Goal: Task Accomplishment & Management: Manage account settings

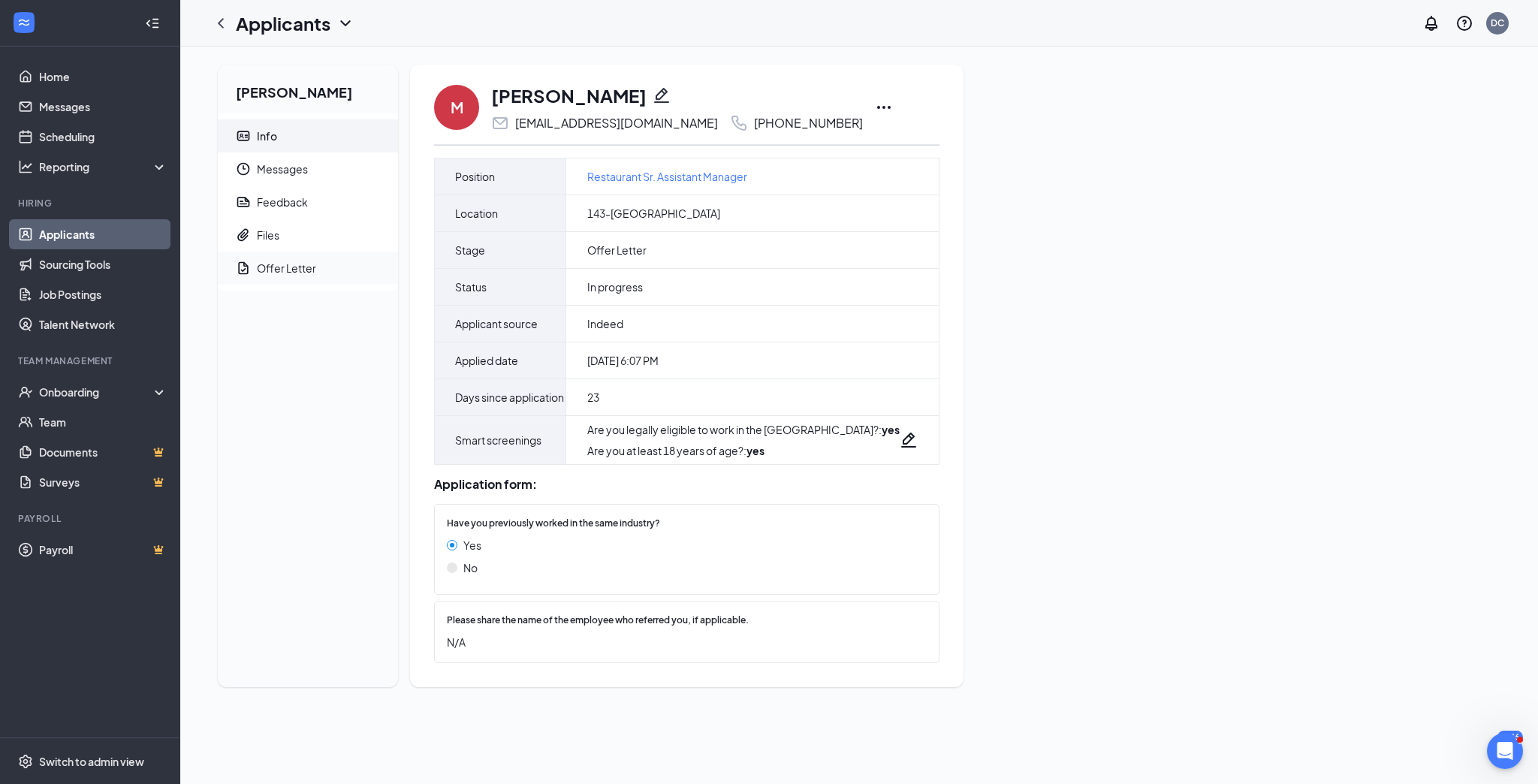
click at [284, 268] on div "Offer Letter" at bounding box center [287, 268] width 59 height 15
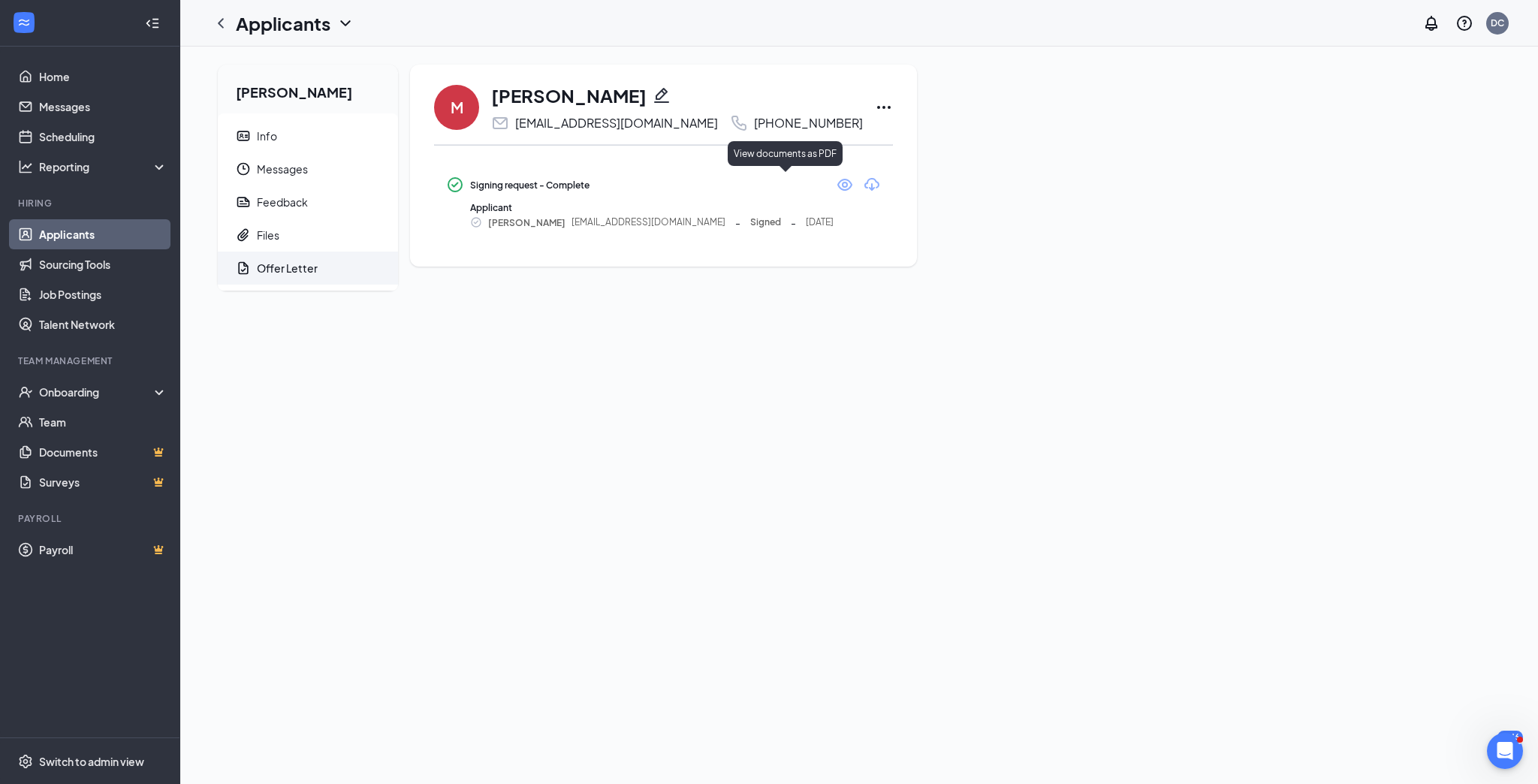
click at [836, 183] on icon "Eye" at bounding box center [845, 185] width 18 height 18
click at [875, 106] on icon "Ellipses" at bounding box center [884, 107] width 18 height 18
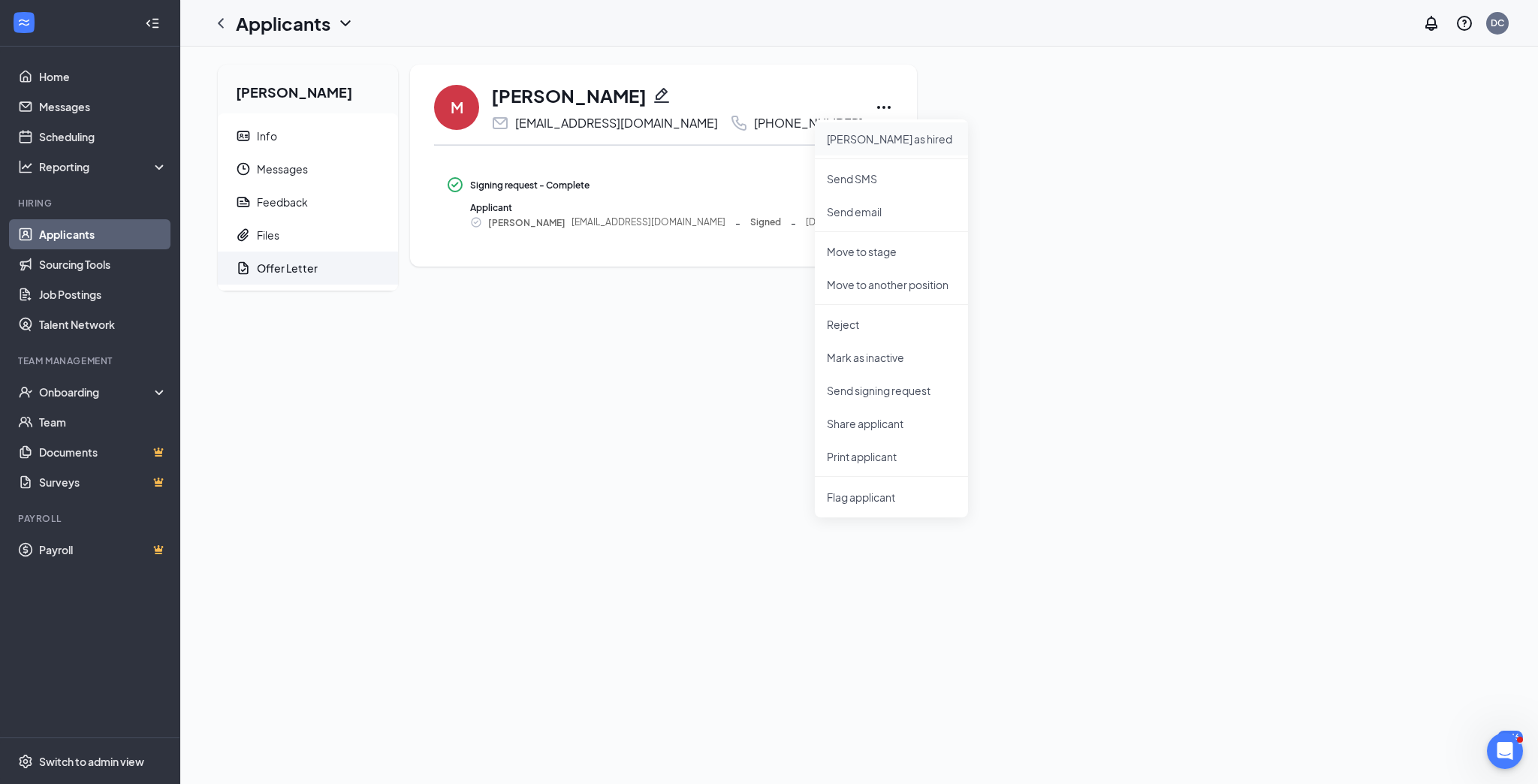
click at [852, 140] on p "Mark as hired" at bounding box center [891, 139] width 129 height 15
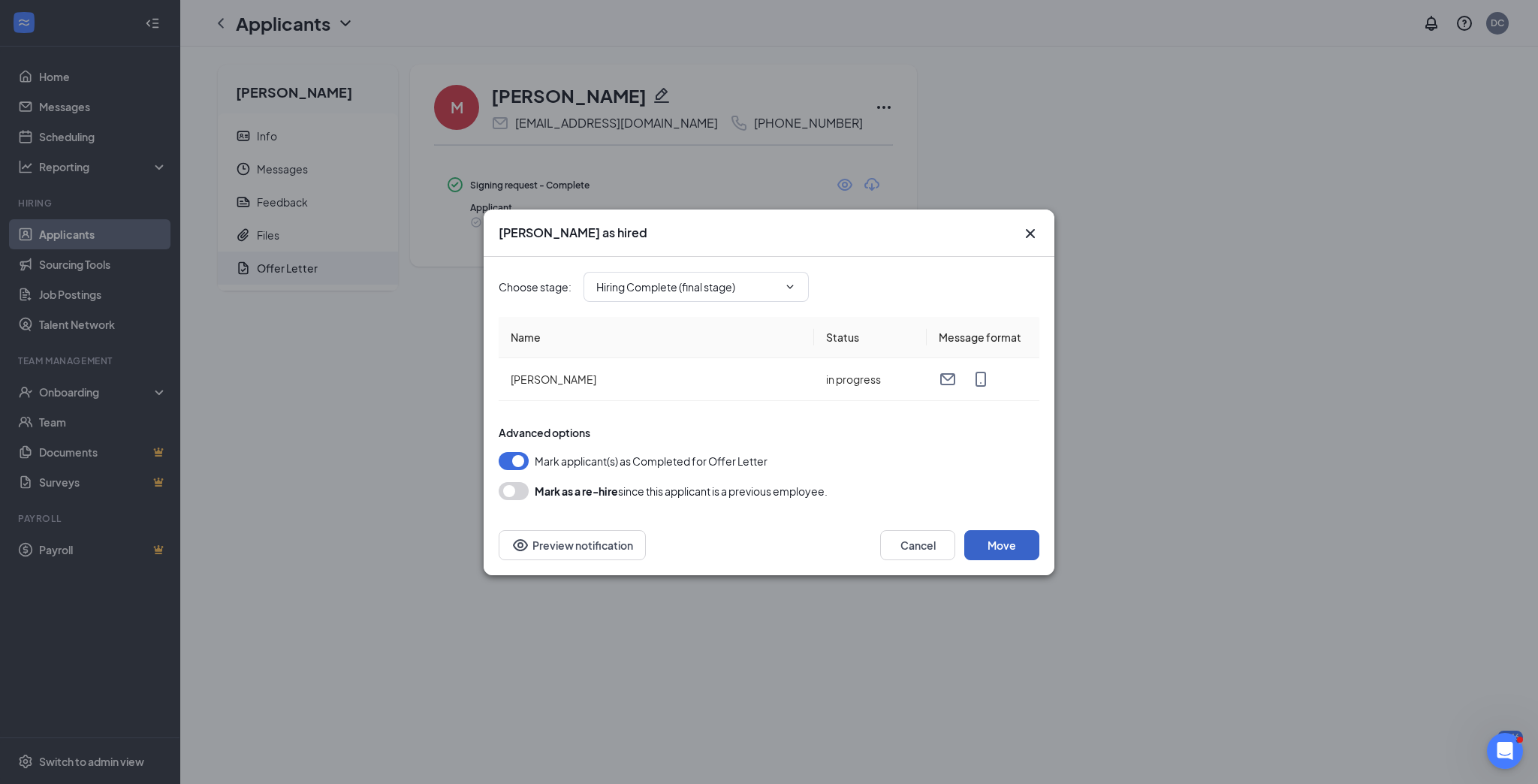
click at [1010, 546] on button "Move" at bounding box center [1002, 544] width 75 height 30
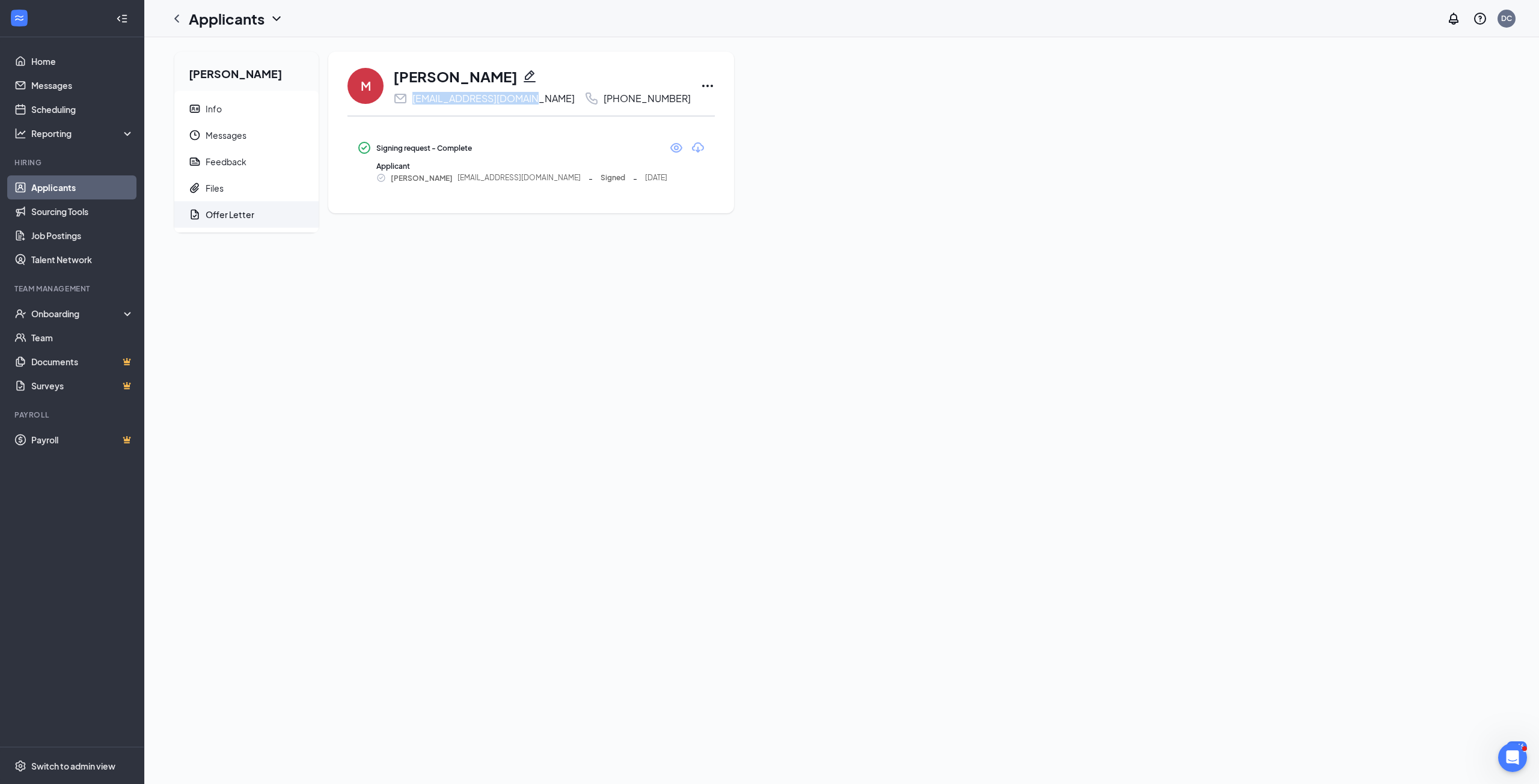
drag, startPoint x: 414, startPoint y: 99, endPoint x: 532, endPoint y: 102, distance: 118.0
click at [532, 102] on div "mia.doster14@gmail.com +1 (914) 318-5799" at bounding box center [542, 99] width 298 height 15
copy div "[EMAIL_ADDRESS][DOMAIN_NAME]"
drag, startPoint x: 573, startPoint y: 97, endPoint x: 618, endPoint y: 99, distance: 45.0
click at [618, 99] on div "+1 (914) 318-5799" at bounding box center [647, 99] width 87 height 12
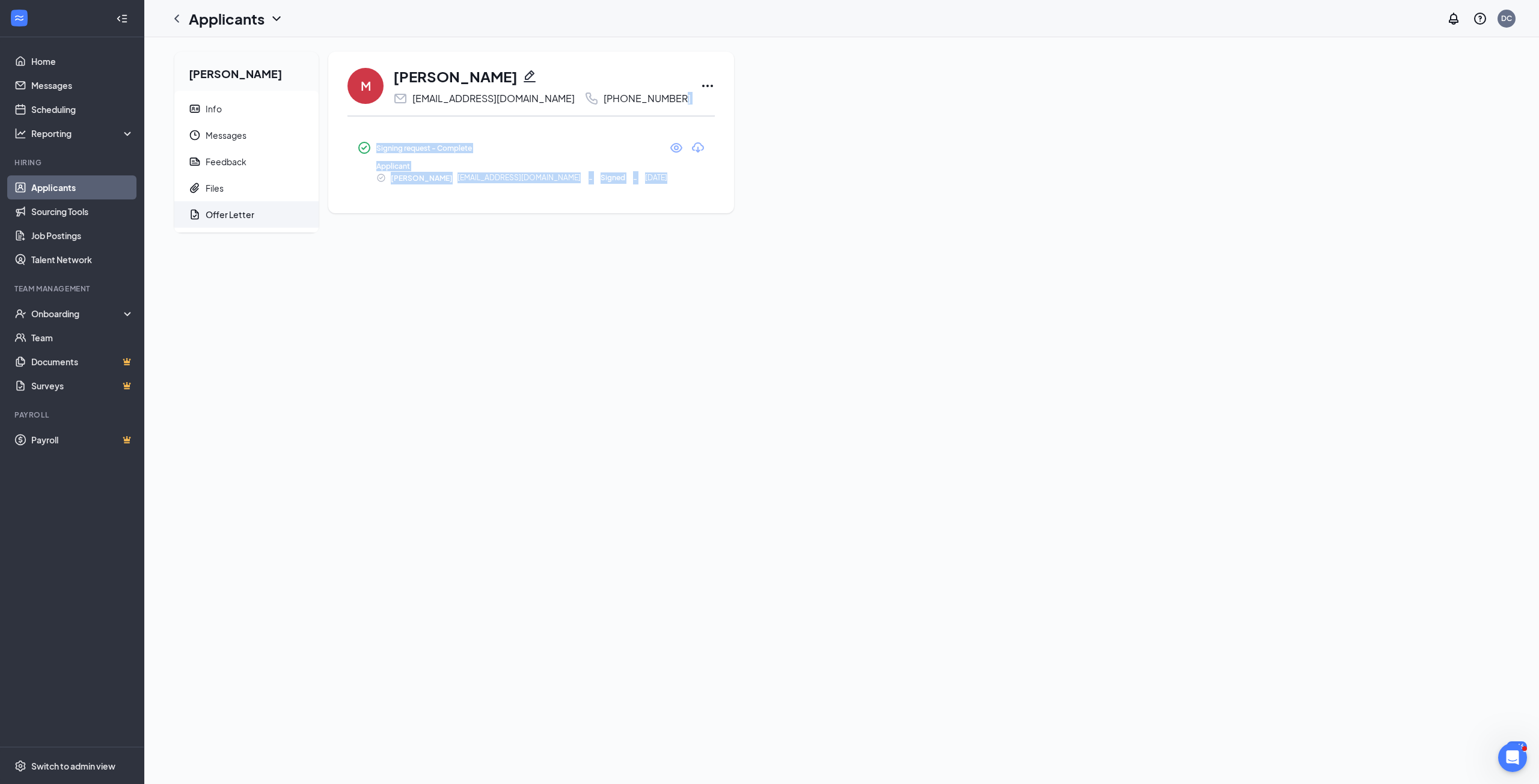
click at [645, 102] on div "M MIA DOSTER mia.doster14@gmail.com +1 (914) 318-5799 Mark not hired Send SMS S…" at bounding box center [531, 86] width 367 height 40
drag, startPoint x: 641, startPoint y: 99, endPoint x: 573, endPoint y: 99, distance: 68.0
click at [604, 99] on div "+1 (914) 318-5799" at bounding box center [647, 99] width 87 height 12
copy div "[PHONE_NUMBER]"
click at [54, 234] on link "Job Postings" at bounding box center [82, 235] width 103 height 24
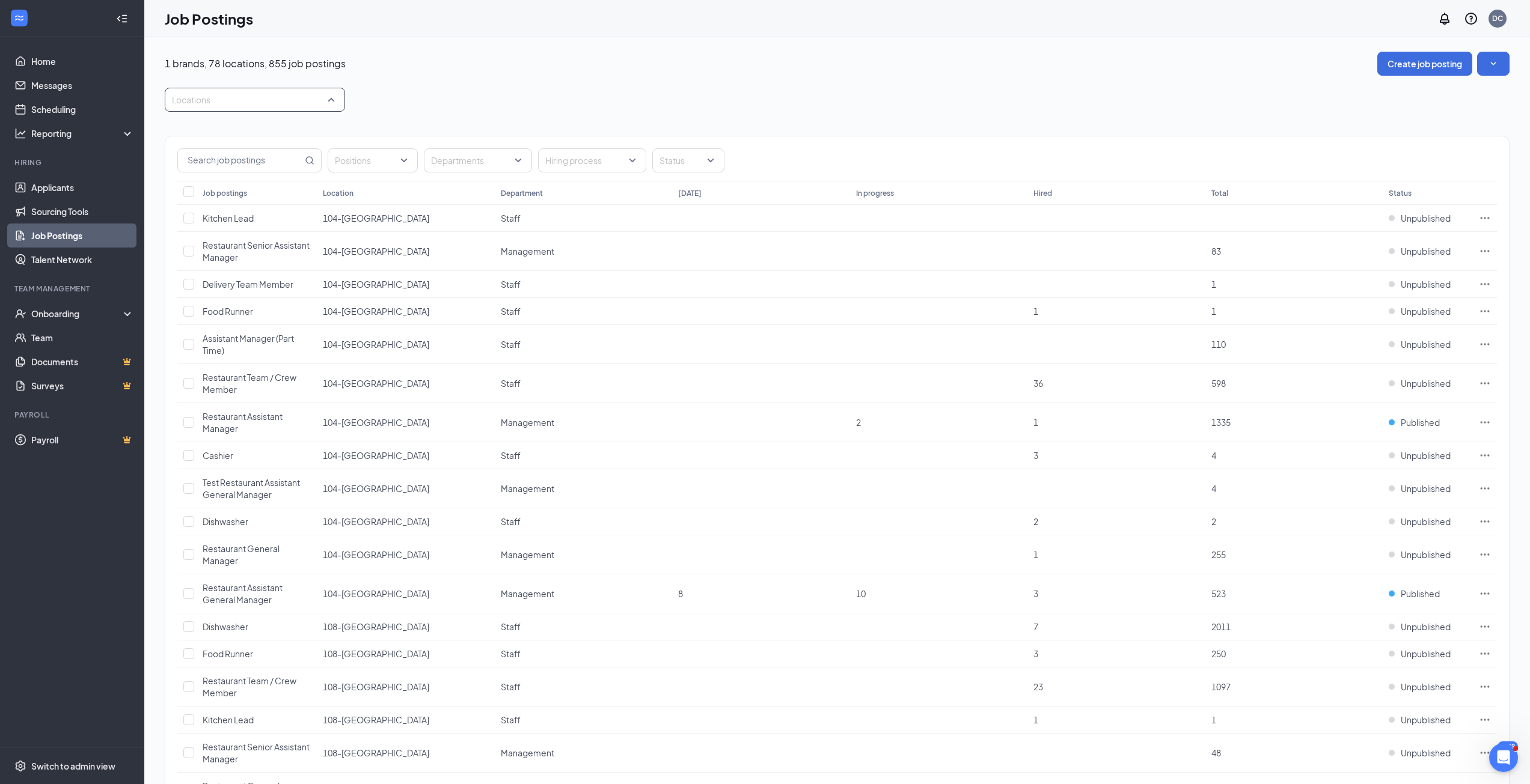
click at [227, 98] on div at bounding box center [248, 100] width 163 height 19
type input "woodmere"
click at [239, 135] on span "211-Woodmere" at bounding box center [223, 133] width 65 height 11
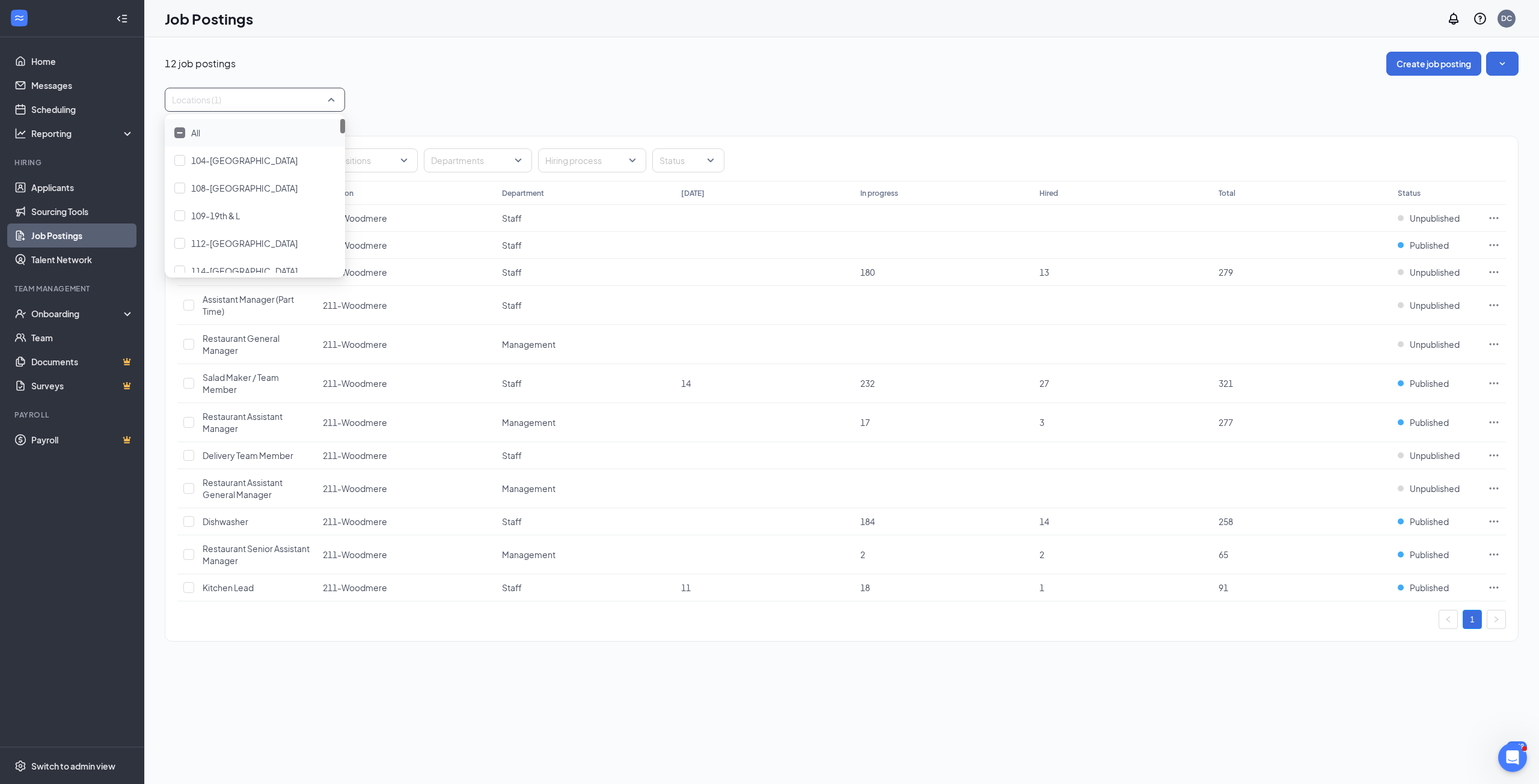
click at [647, 78] on div "12 job postings Create job posting Locations (1) Positions Departments Hiring p…" at bounding box center [842, 352] width 1354 height 602
click at [1231, 553] on icon "Ellipses" at bounding box center [1494, 555] width 12 height 12
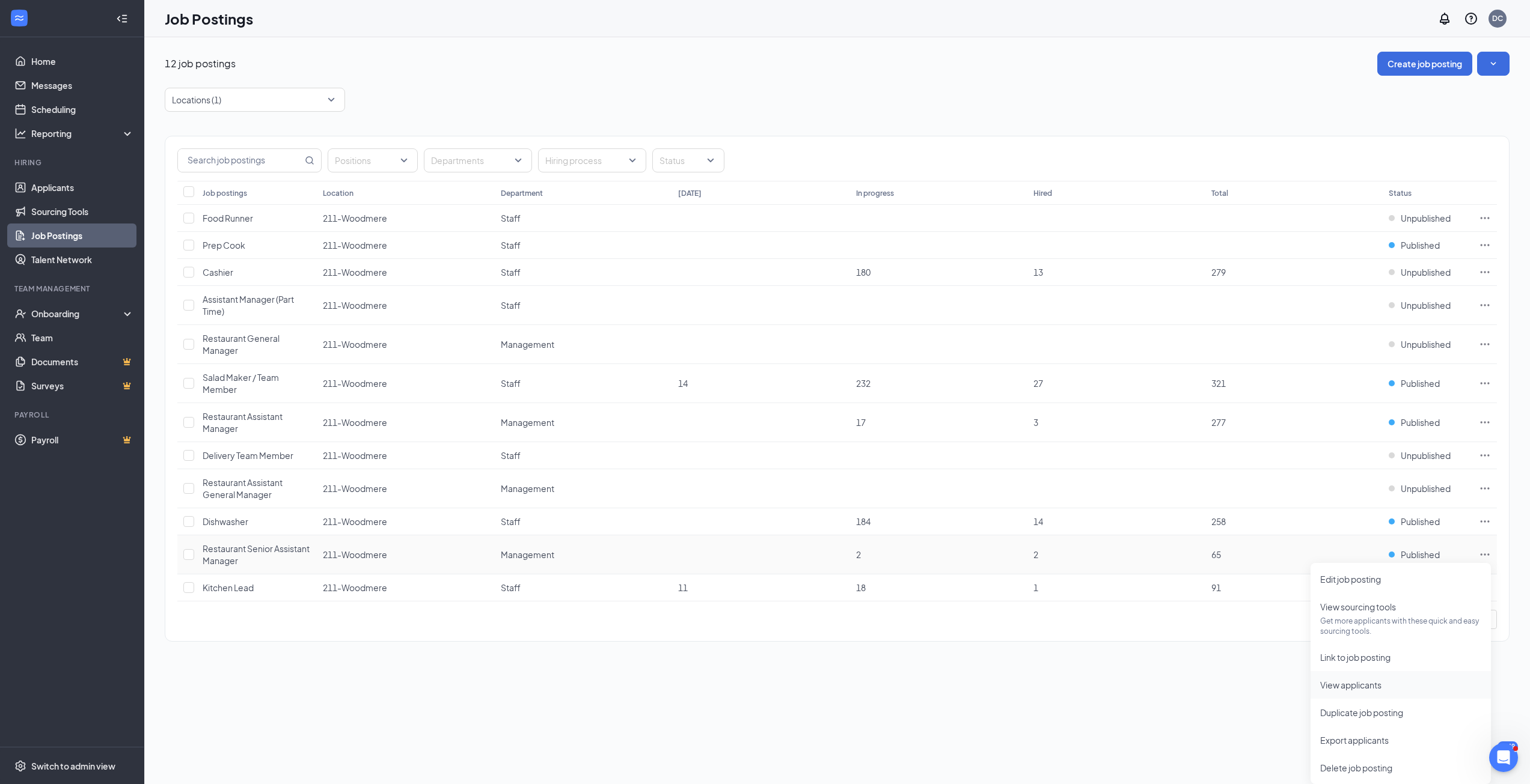
click at [1230, 627] on span "View applicants" at bounding box center [1350, 685] width 61 height 11
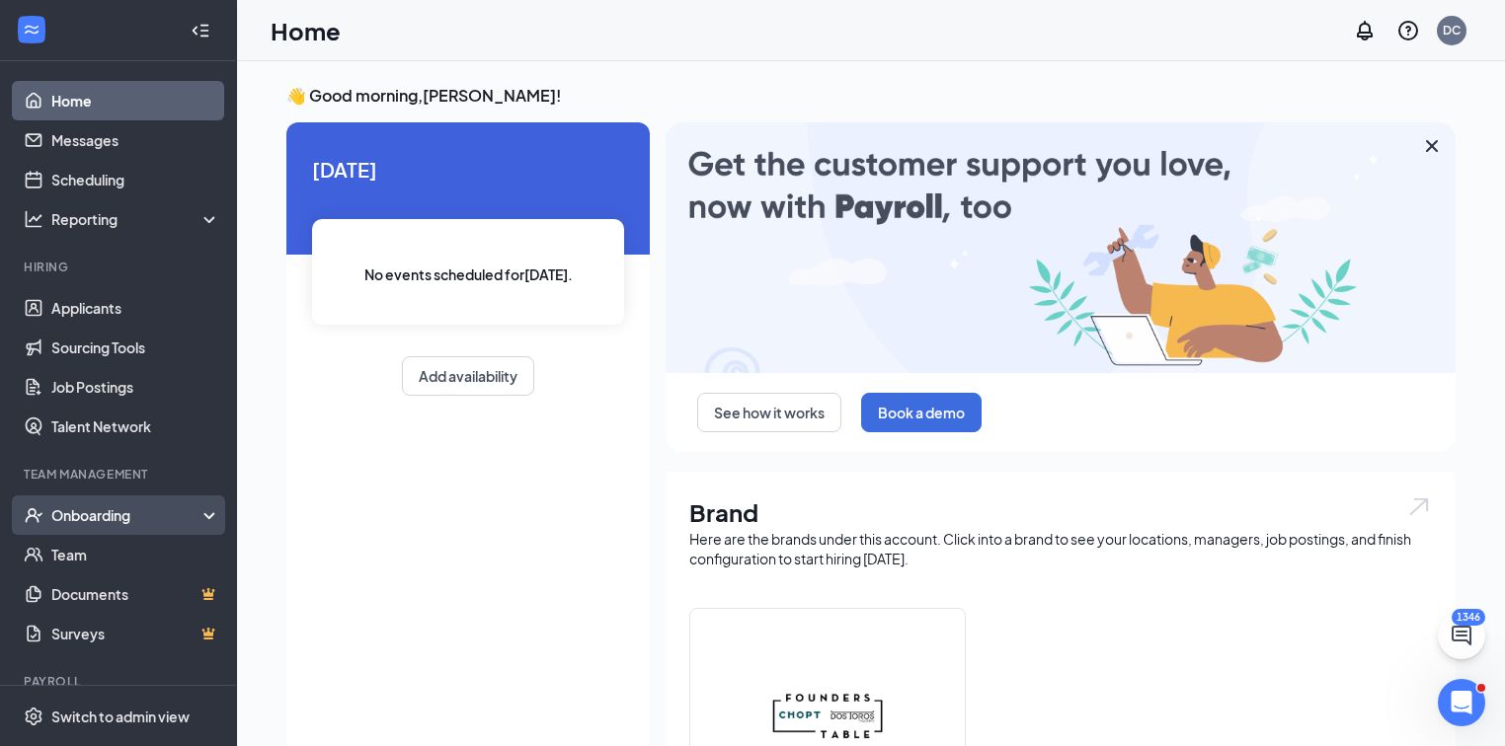
click at [105, 512] on div "Onboarding" at bounding box center [127, 515] width 152 height 20
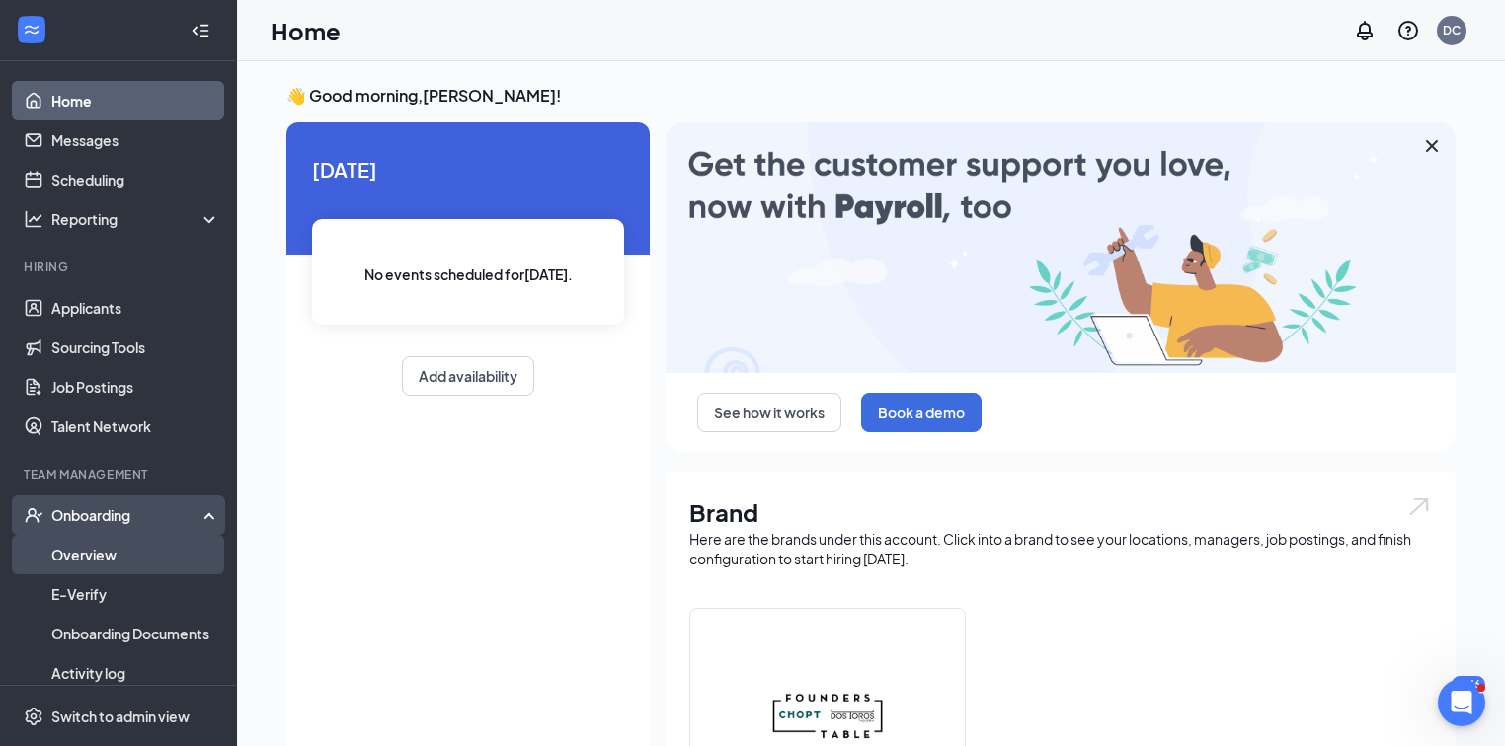
click at [105, 549] on link "Overview" at bounding box center [135, 554] width 169 height 39
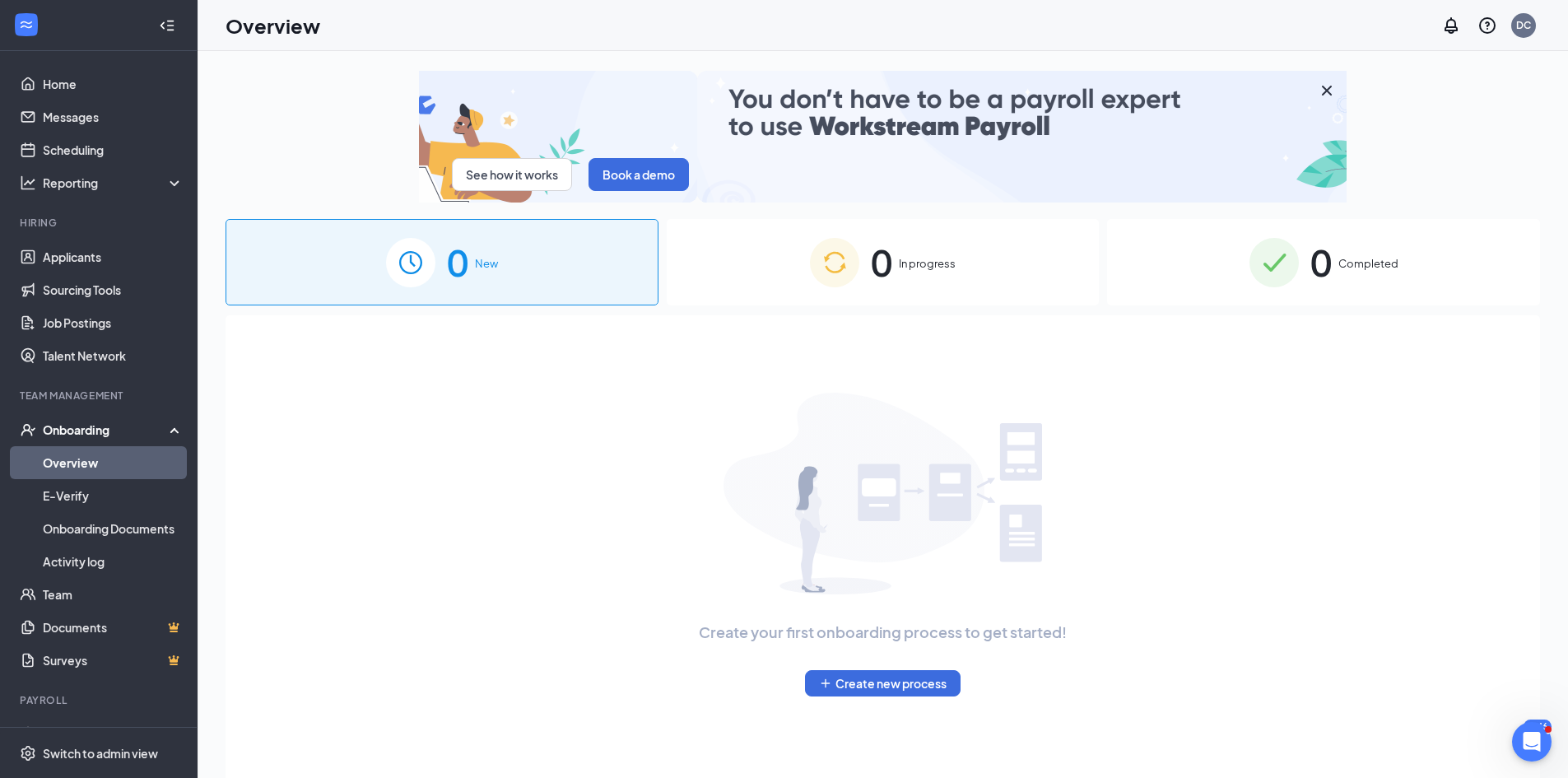
click at [537, 253] on div "0 New" at bounding box center [442, 263] width 433 height 87
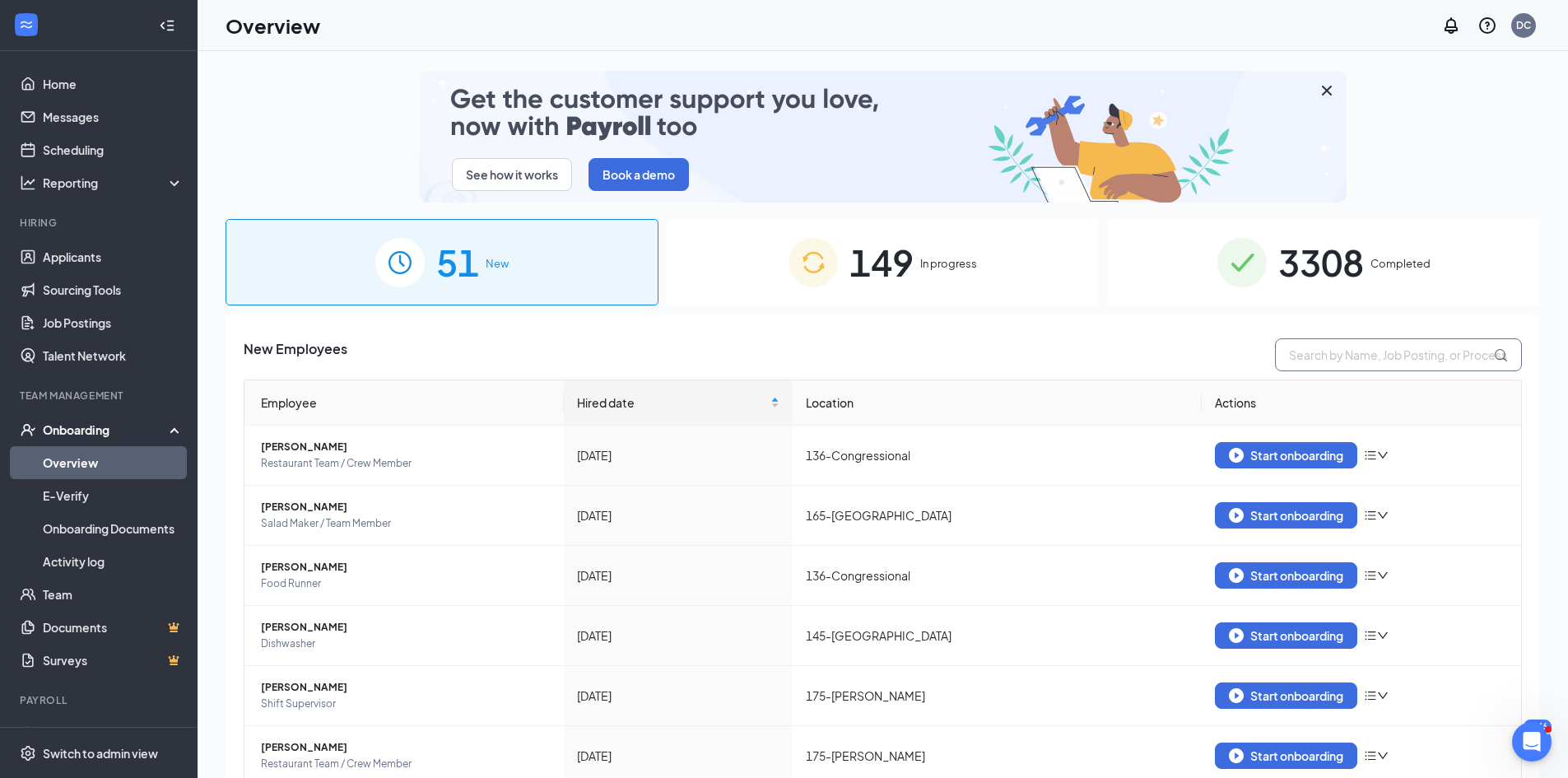
click at [1263, 355] on input "text" at bounding box center [1398, 354] width 247 height 33
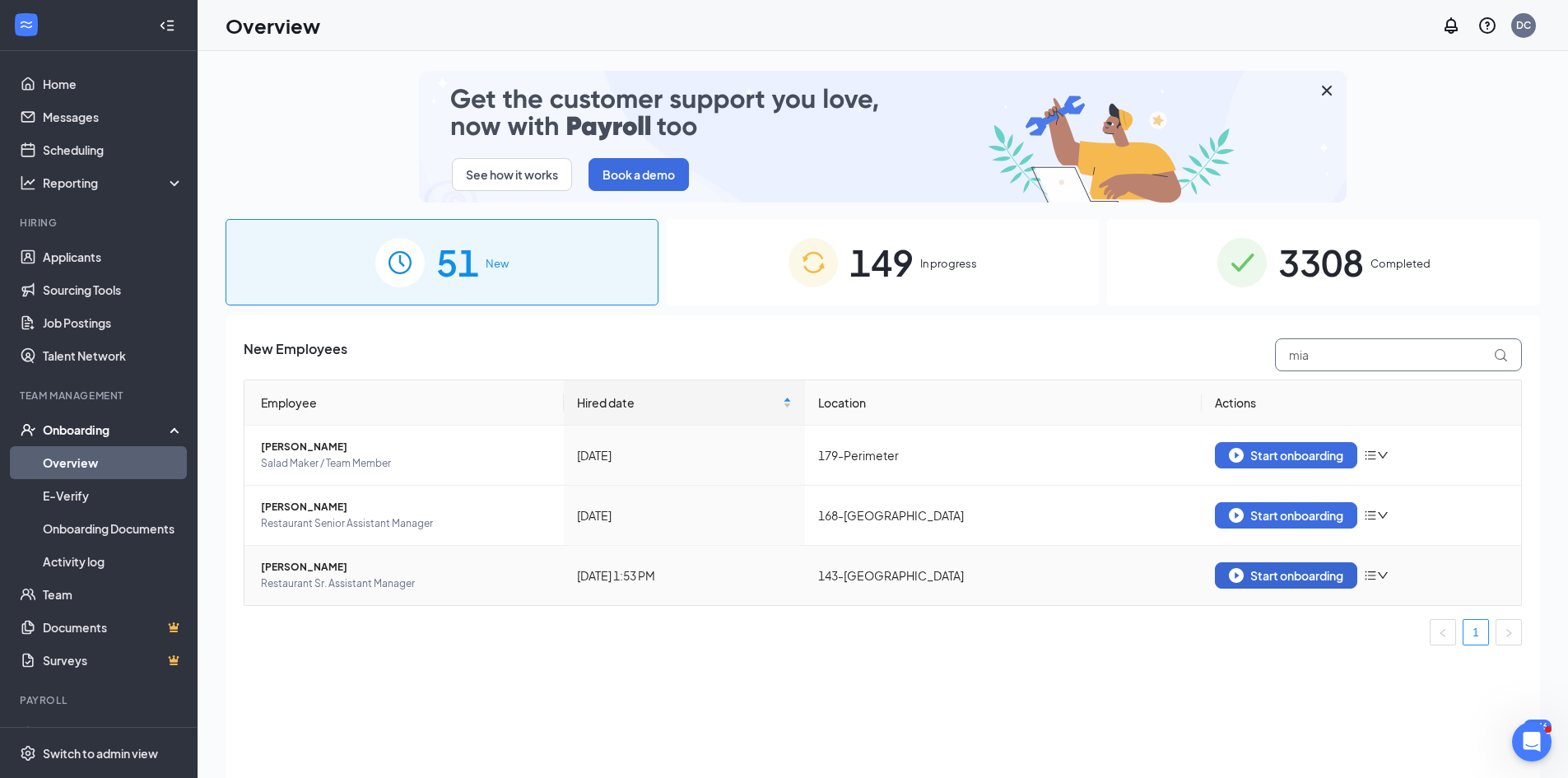
type input "mia"
click at [1263, 570] on div "Start onboarding" at bounding box center [1285, 575] width 114 height 15
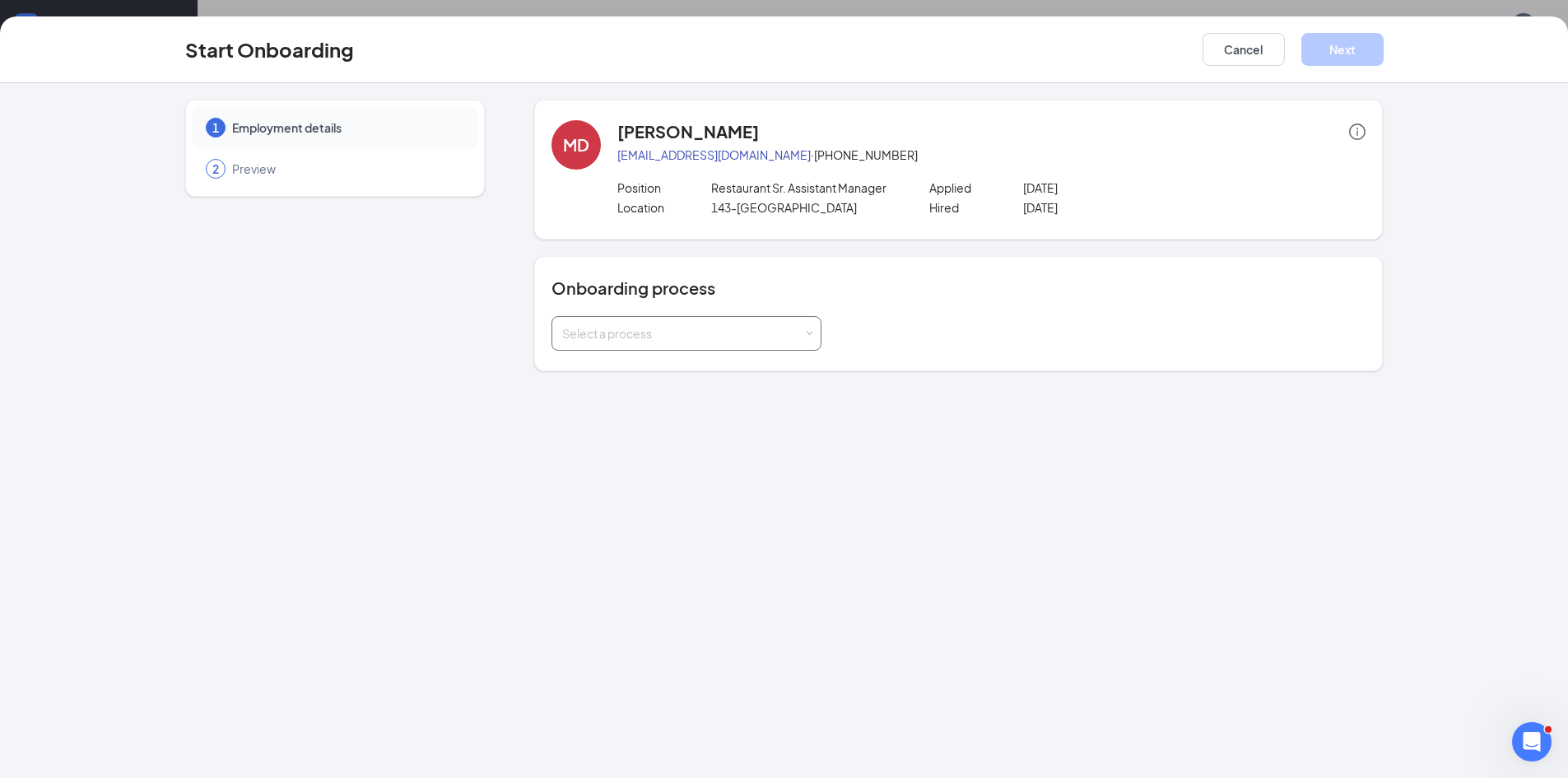
click at [591, 334] on div "Select a process" at bounding box center [682, 334] width 241 height 17
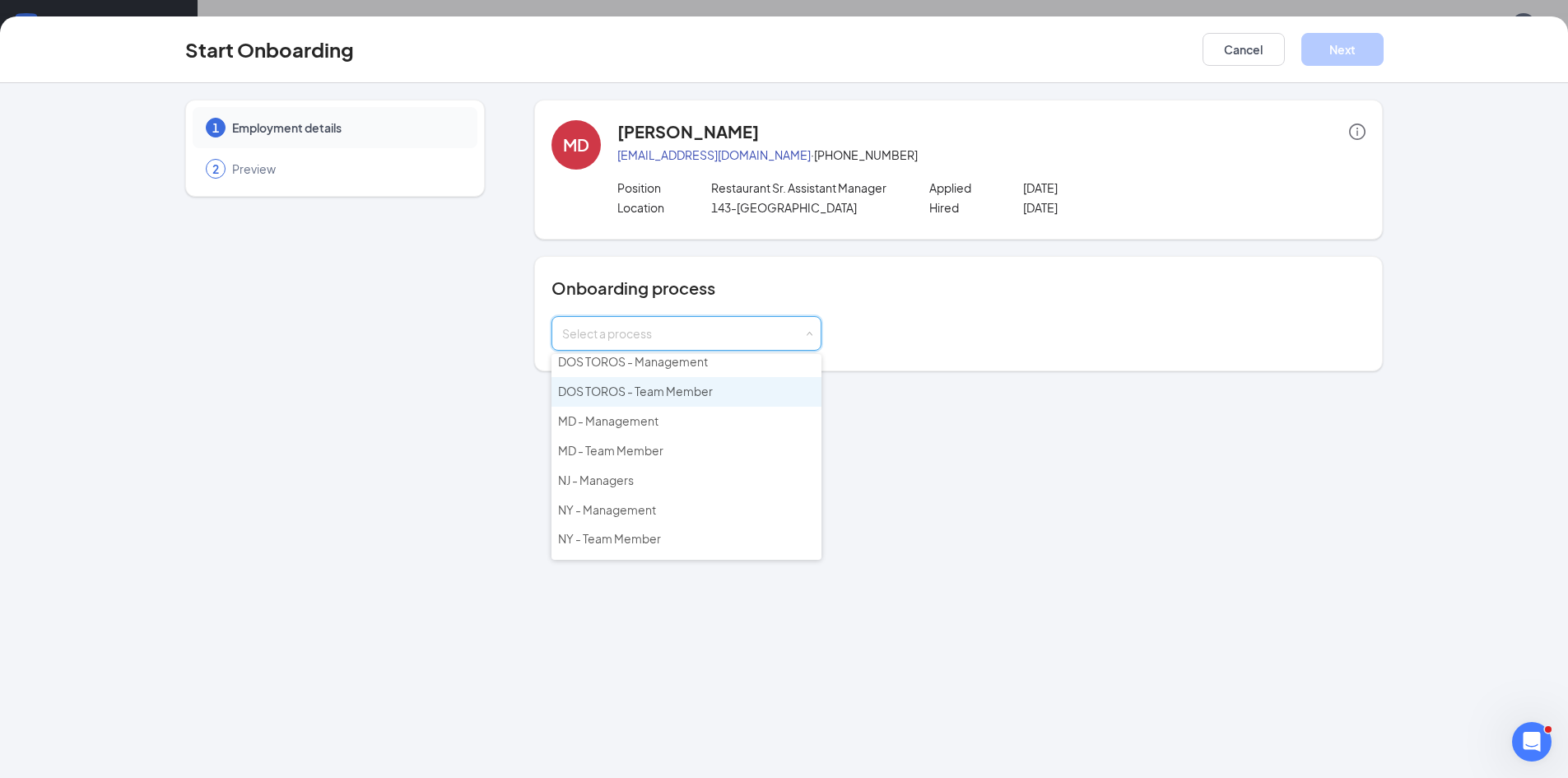
scroll to position [164, 0]
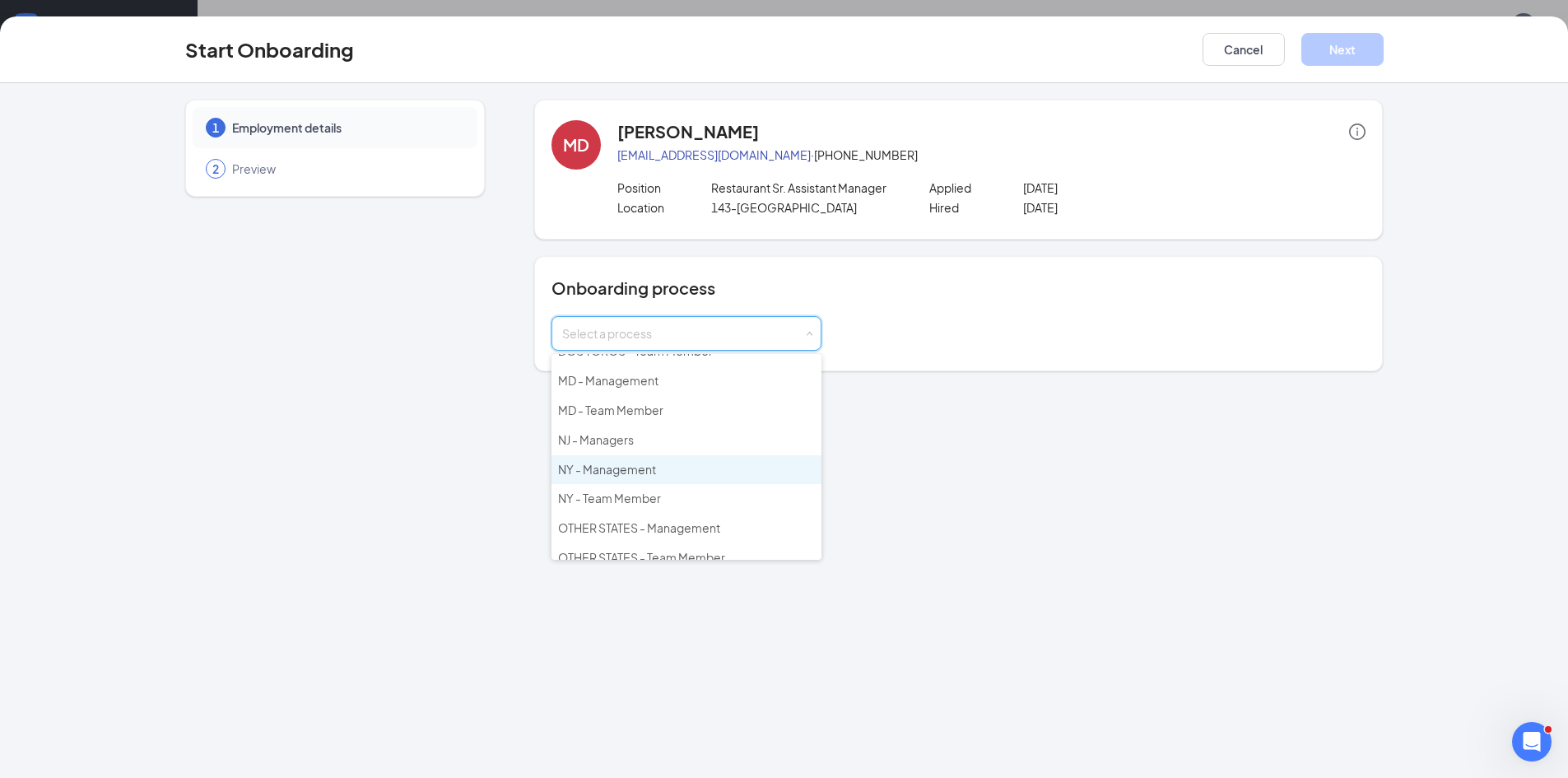
click at [612, 467] on span "NY - Management" at bounding box center [606, 469] width 98 height 15
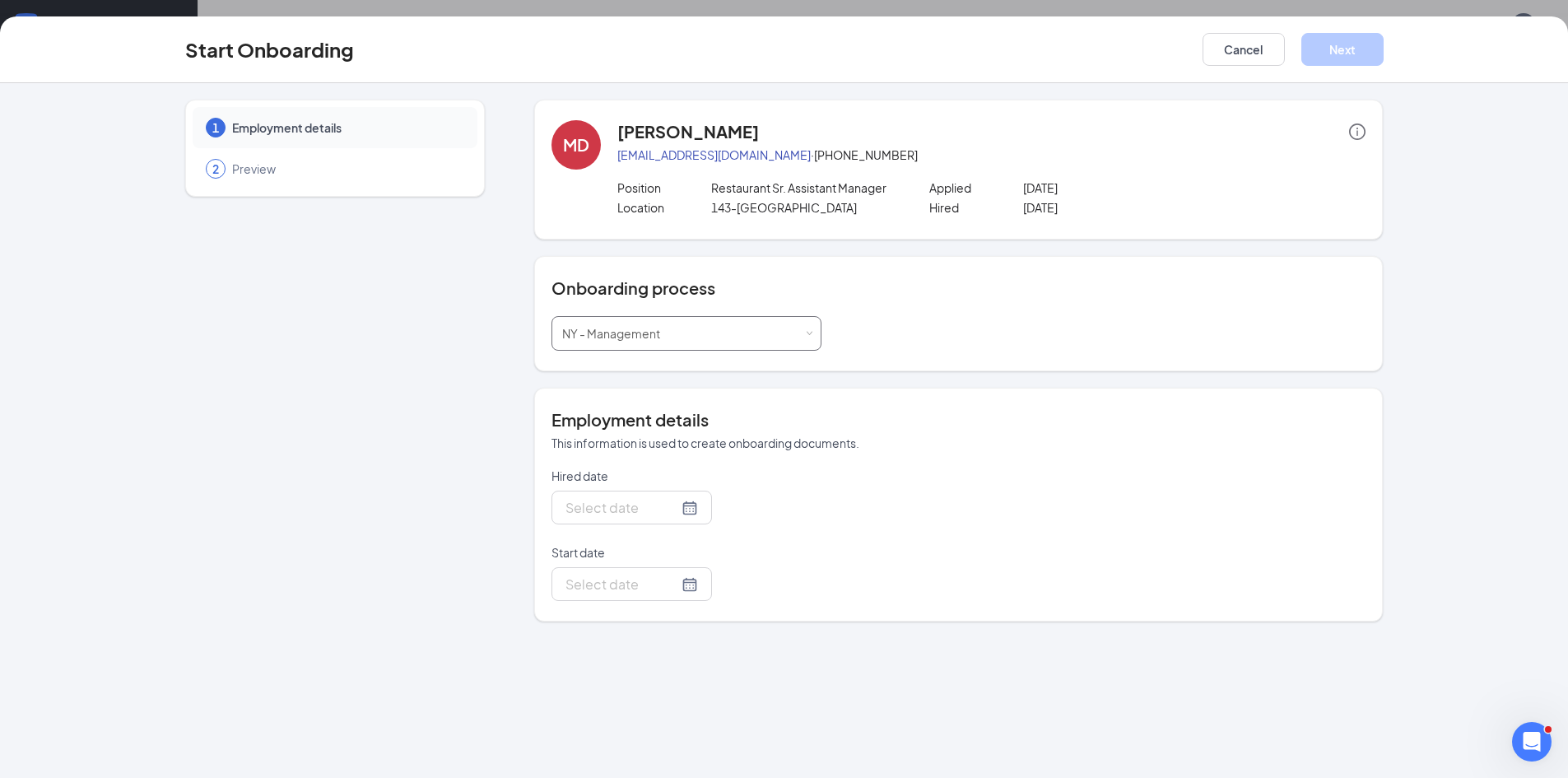
type input "[DATE]"
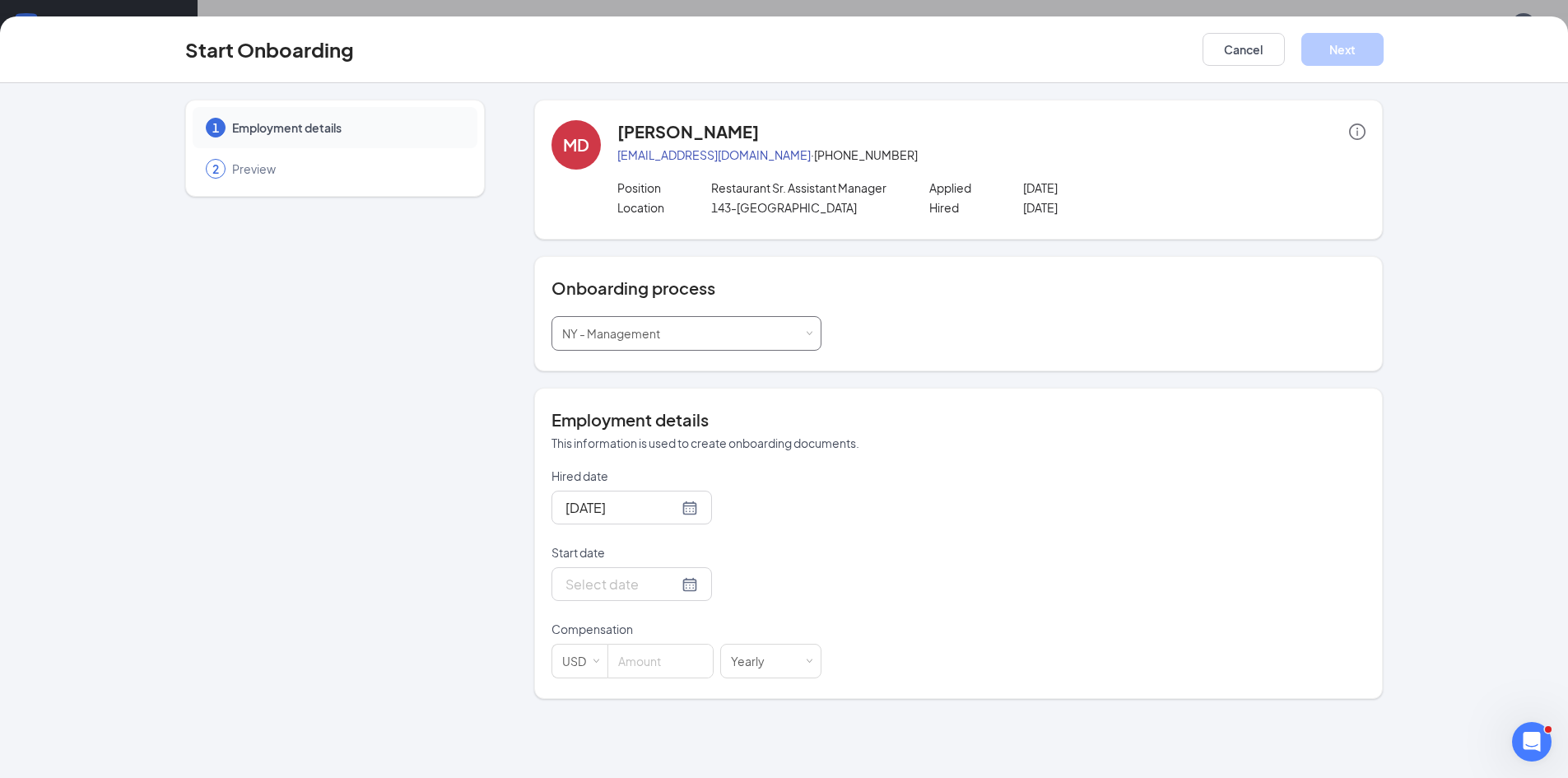
scroll to position [74, 0]
click at [624, 575] on input "Start date" at bounding box center [621, 584] width 113 height 21
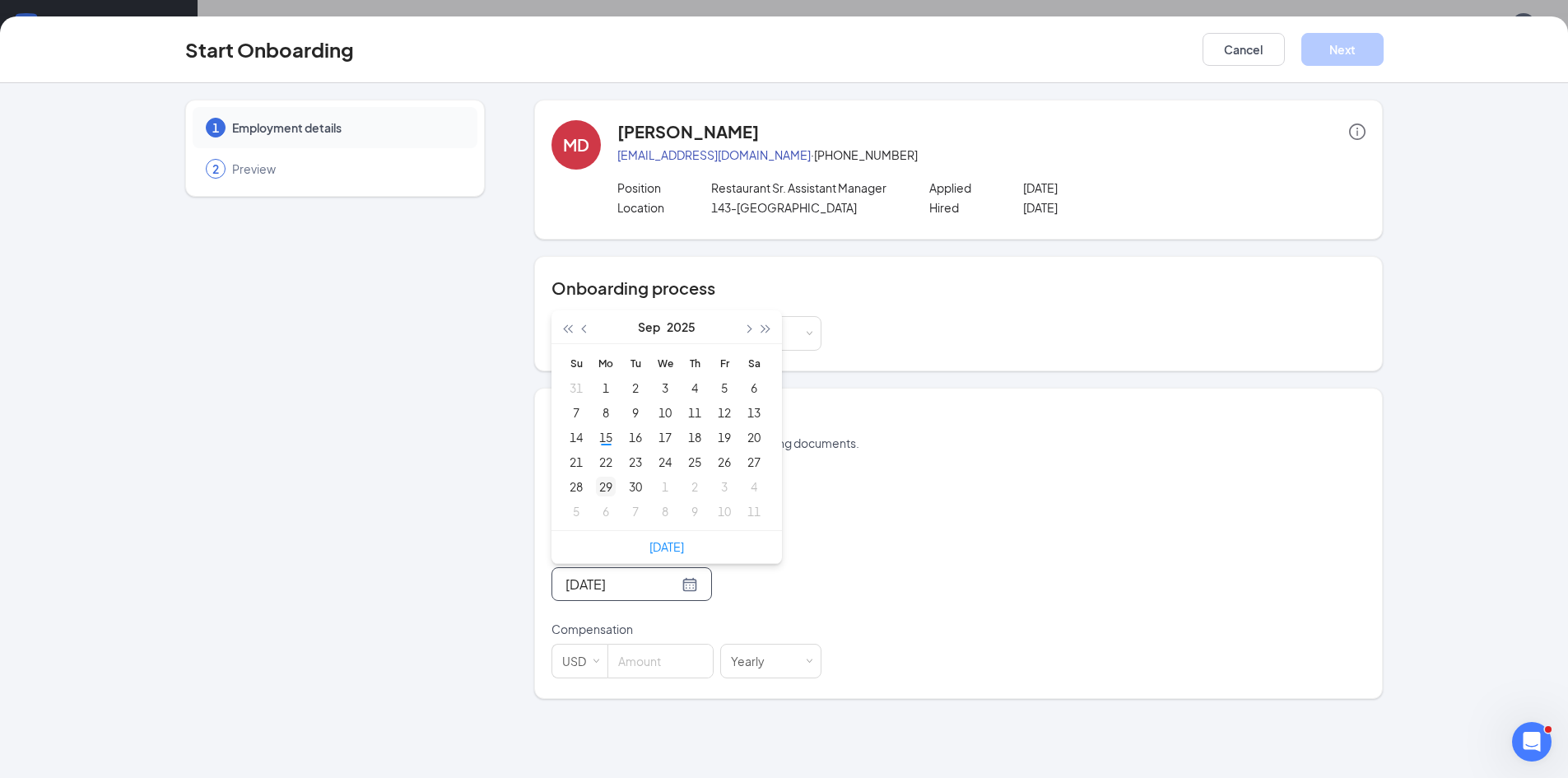
type input "[DATE]"
click at [607, 478] on div "29" at bounding box center [606, 487] width 20 height 20
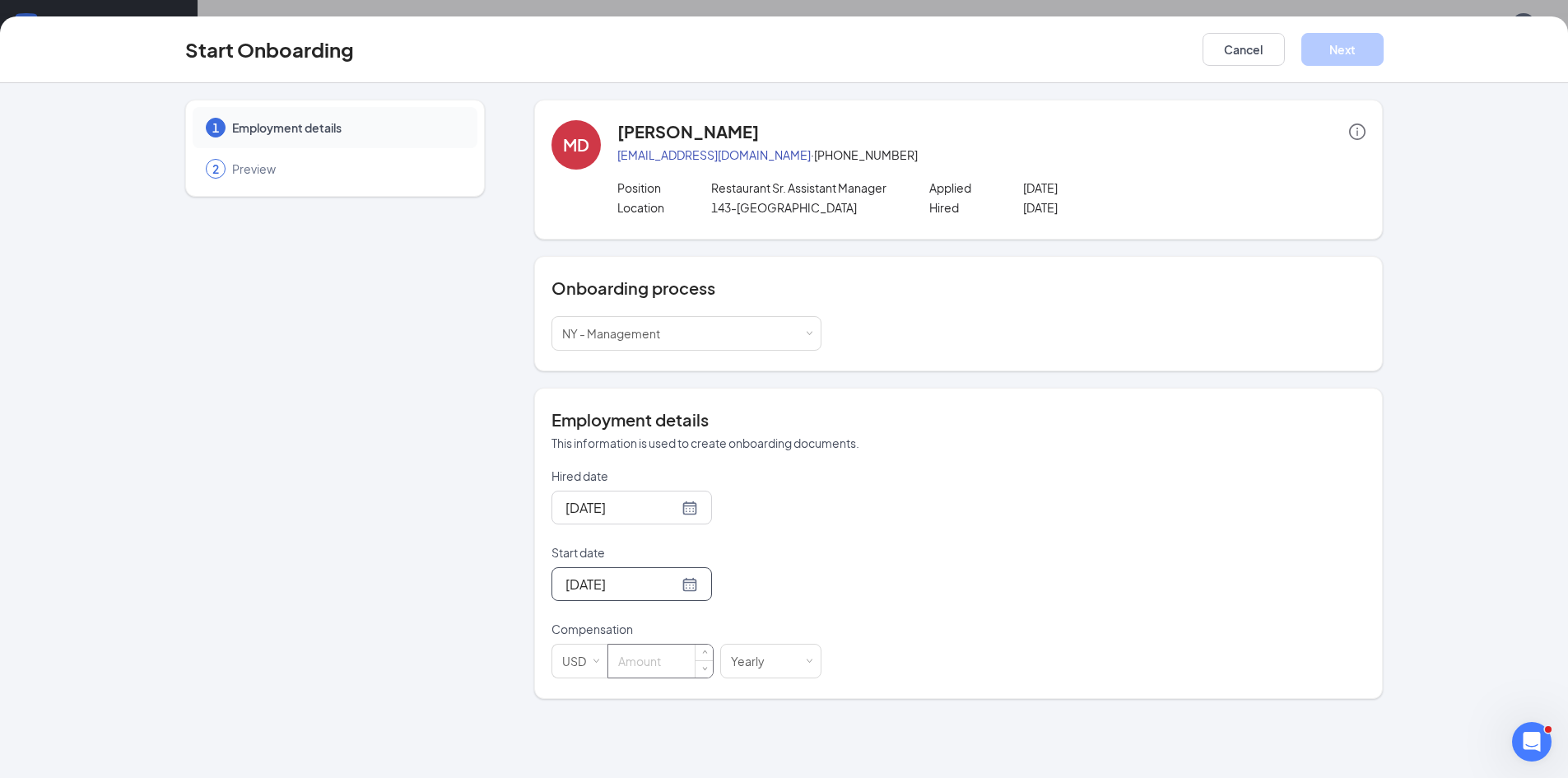
click at [661, 600] on input at bounding box center [660, 660] width 104 height 33
click at [659, 600] on input at bounding box center [660, 660] width 104 height 33
type input "23.5"
click at [809, 600] on span at bounding box center [809, 661] width 8 height 8
click at [771, 514] on li "Hourly" at bounding box center [770, 519] width 101 height 28
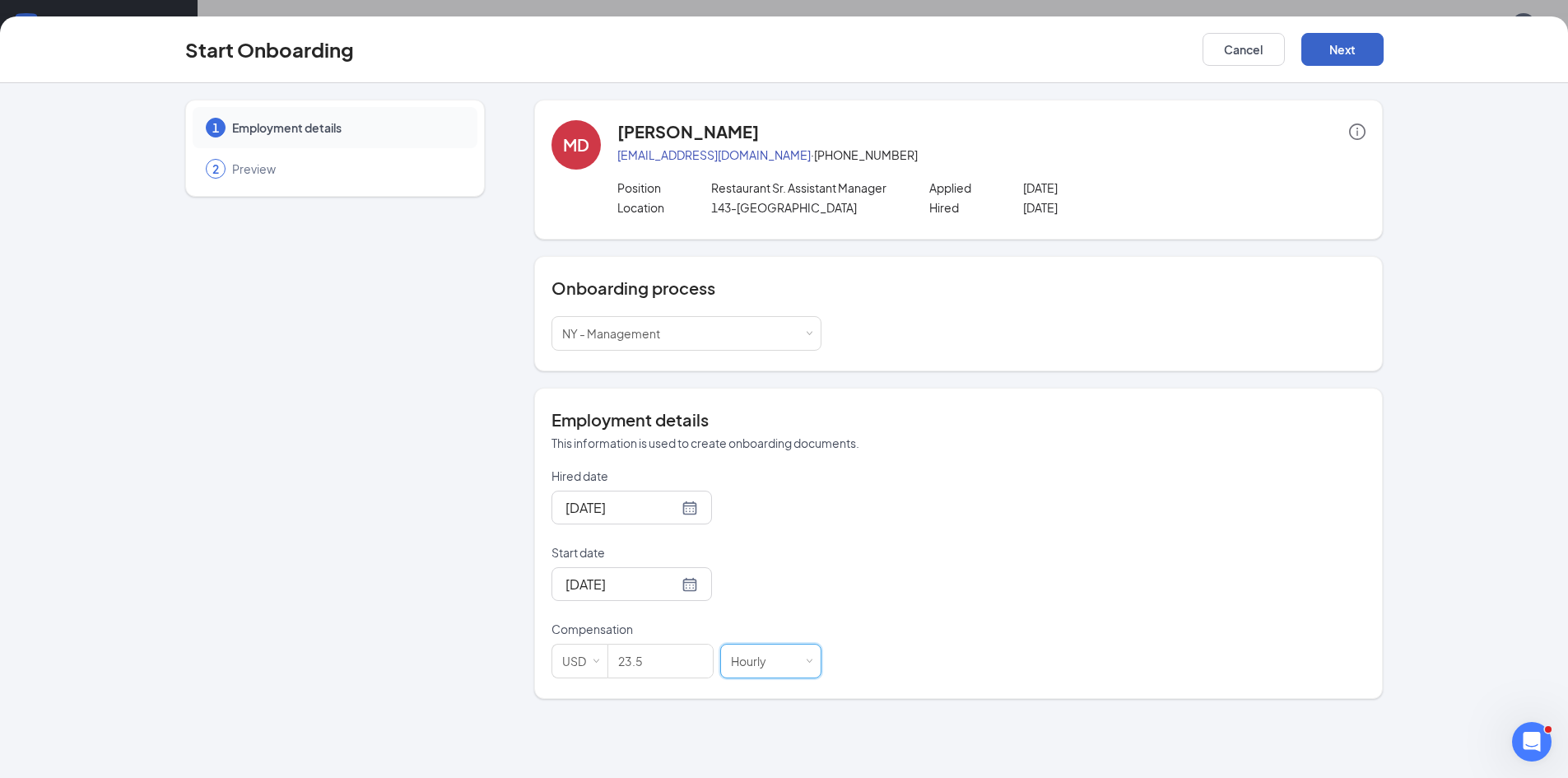
click at [1263, 47] on button "Next" at bounding box center [1342, 48] width 83 height 33
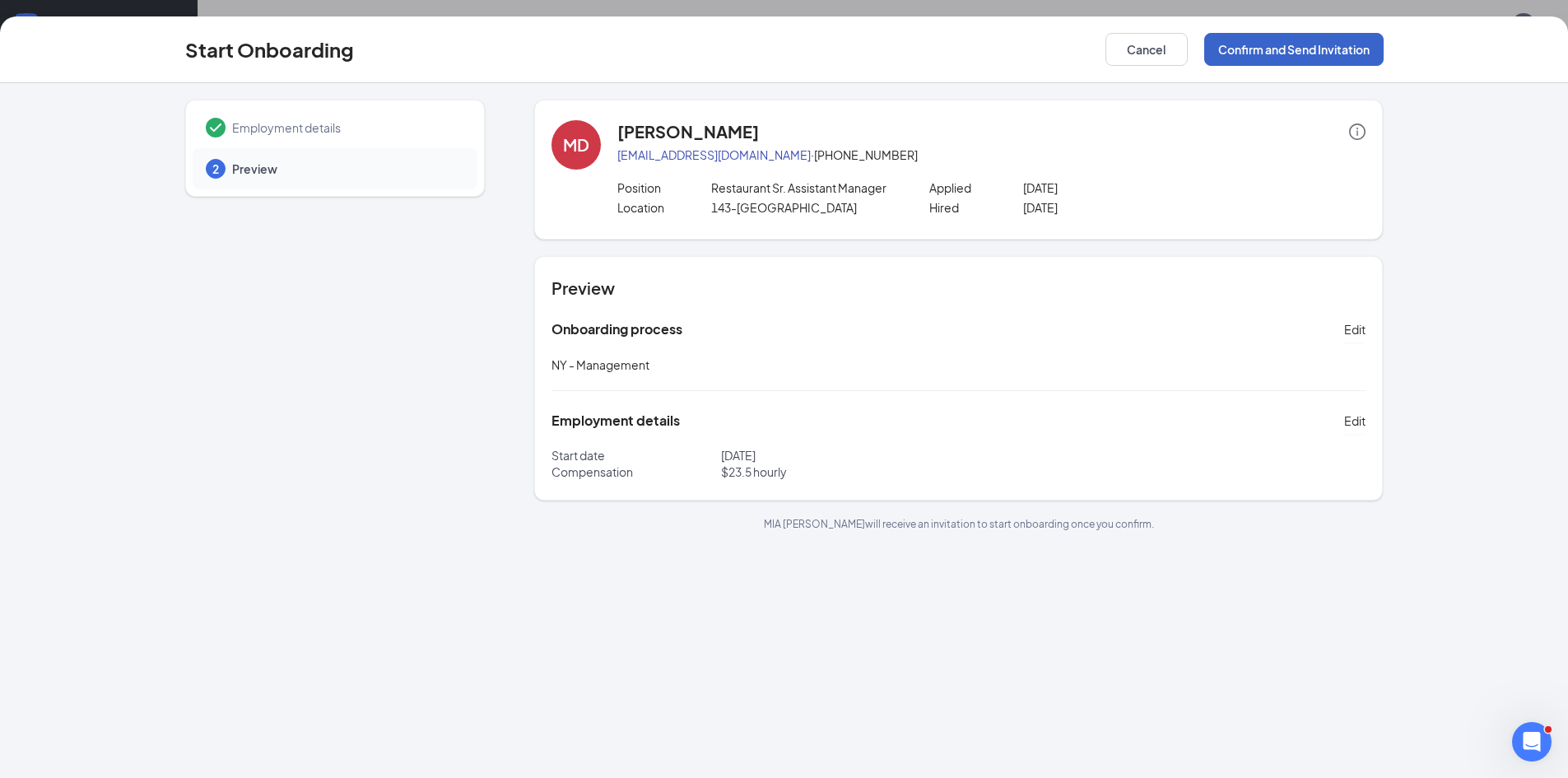
click at [1263, 46] on button "Confirm and Send Invitation" at bounding box center [1293, 48] width 179 height 33
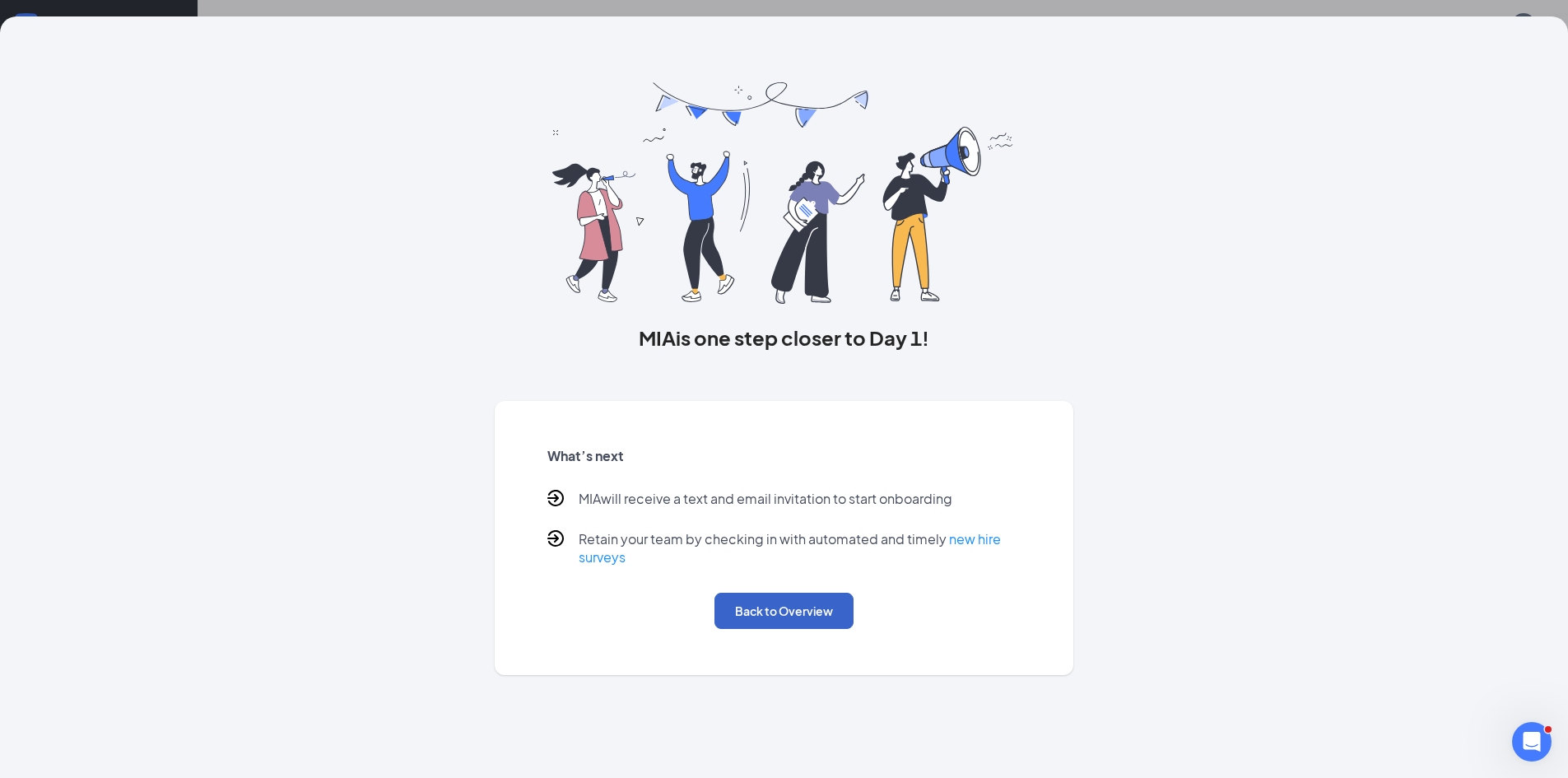
click at [773, 600] on button "Back to Overview" at bounding box center [784, 610] width 139 height 36
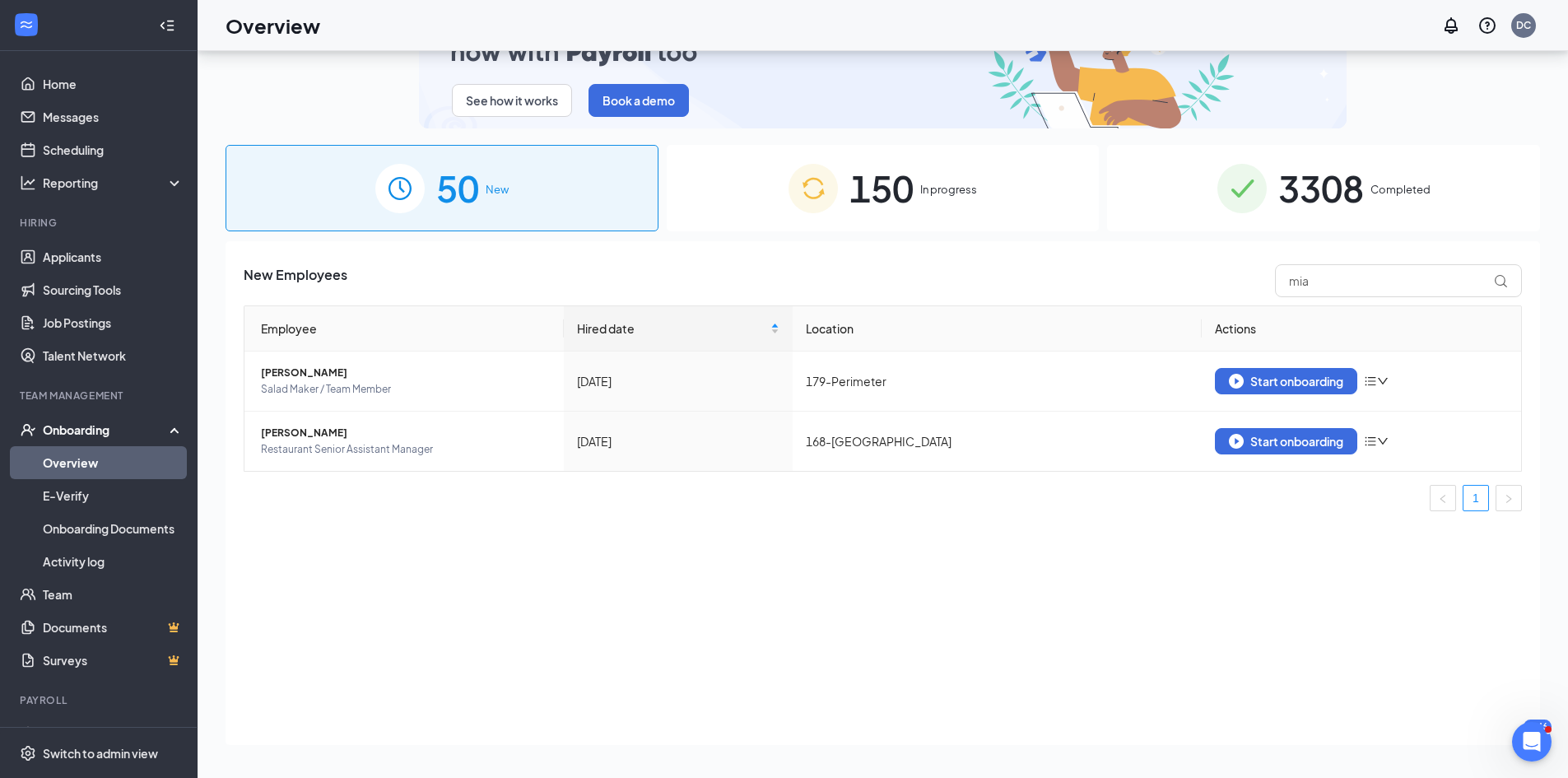
click at [897, 183] on span "150" at bounding box center [881, 188] width 64 height 57
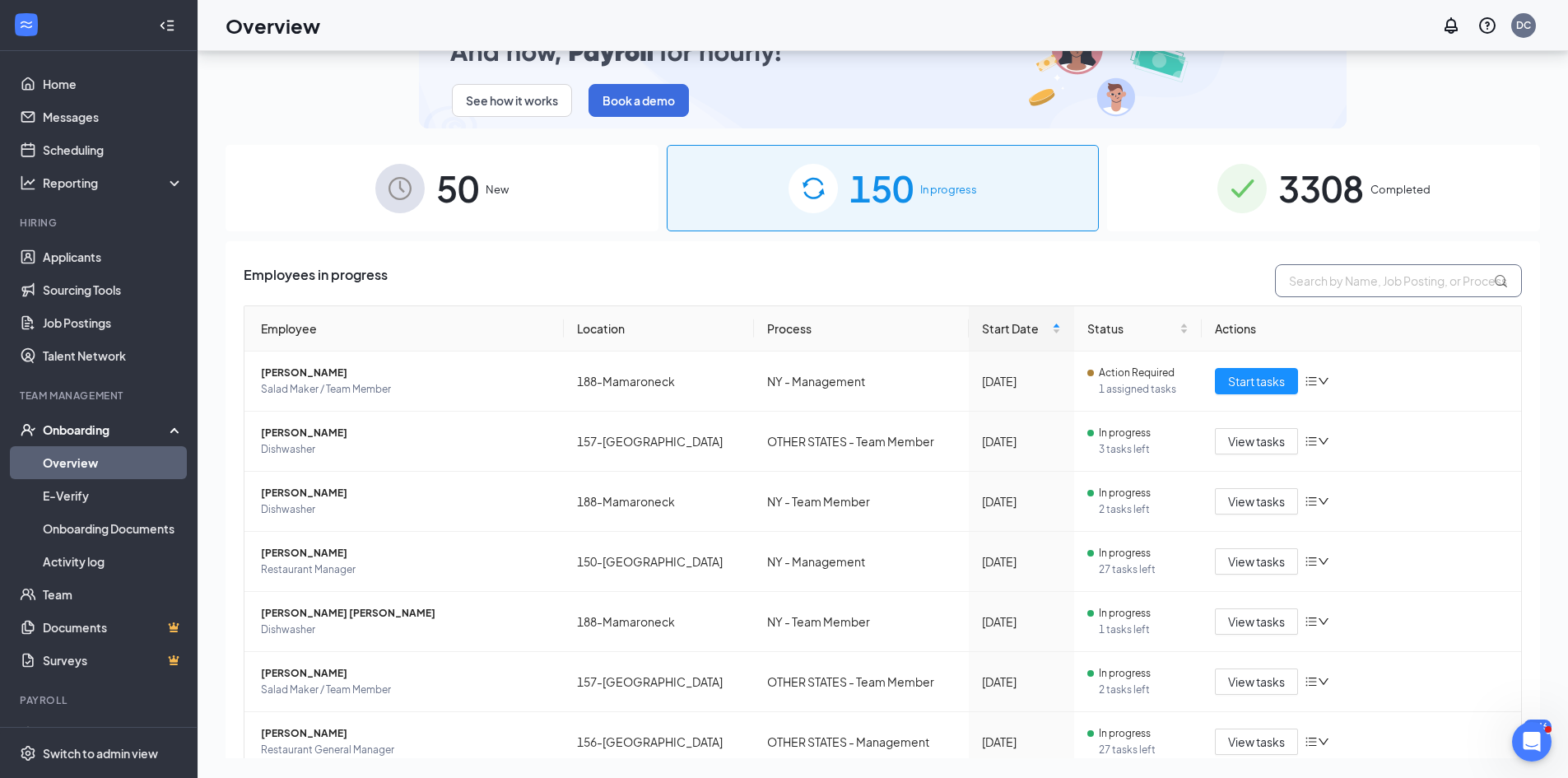
click at [1263, 284] on input "text" at bounding box center [1398, 280] width 247 height 33
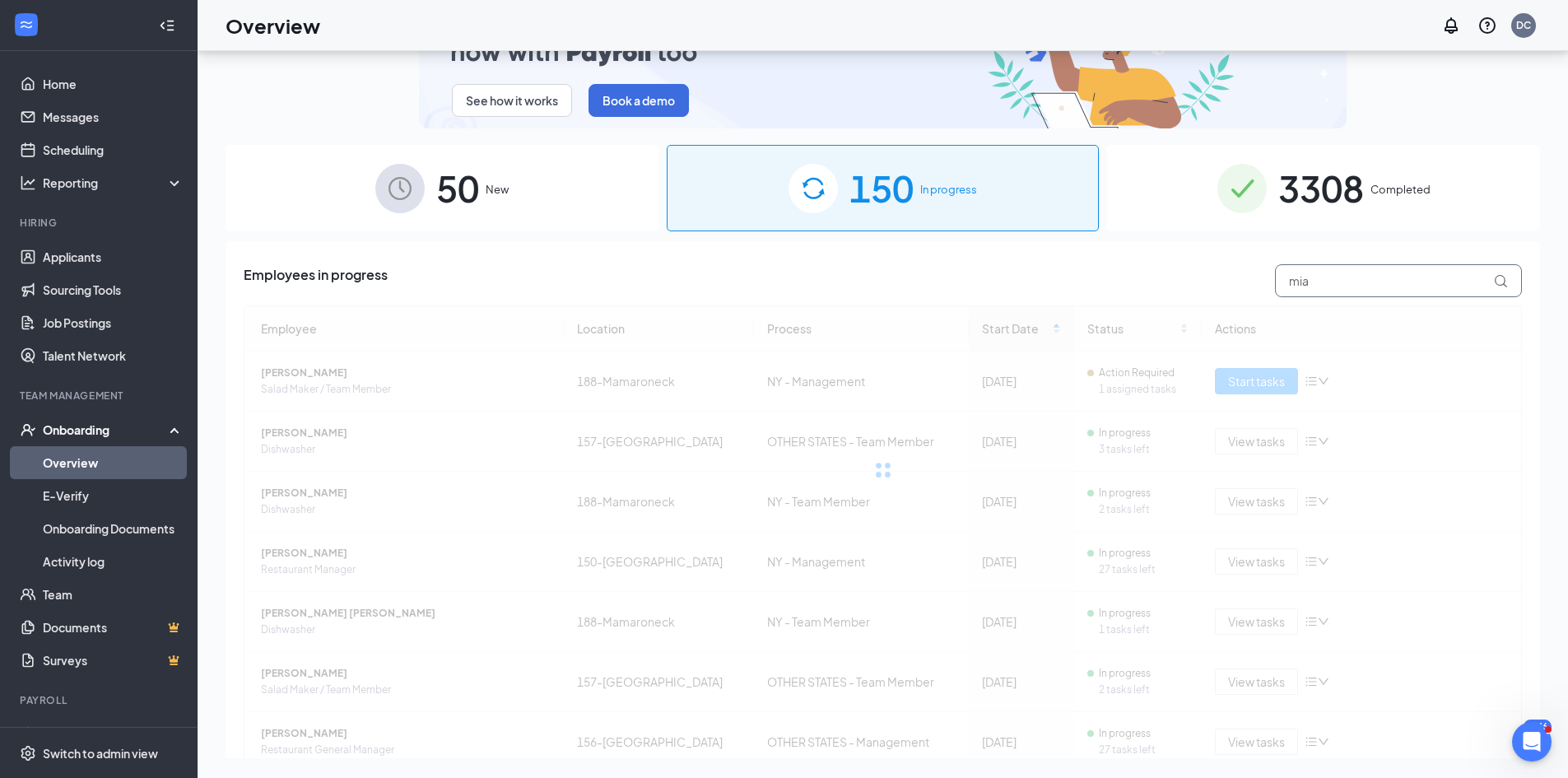
type input "mia"
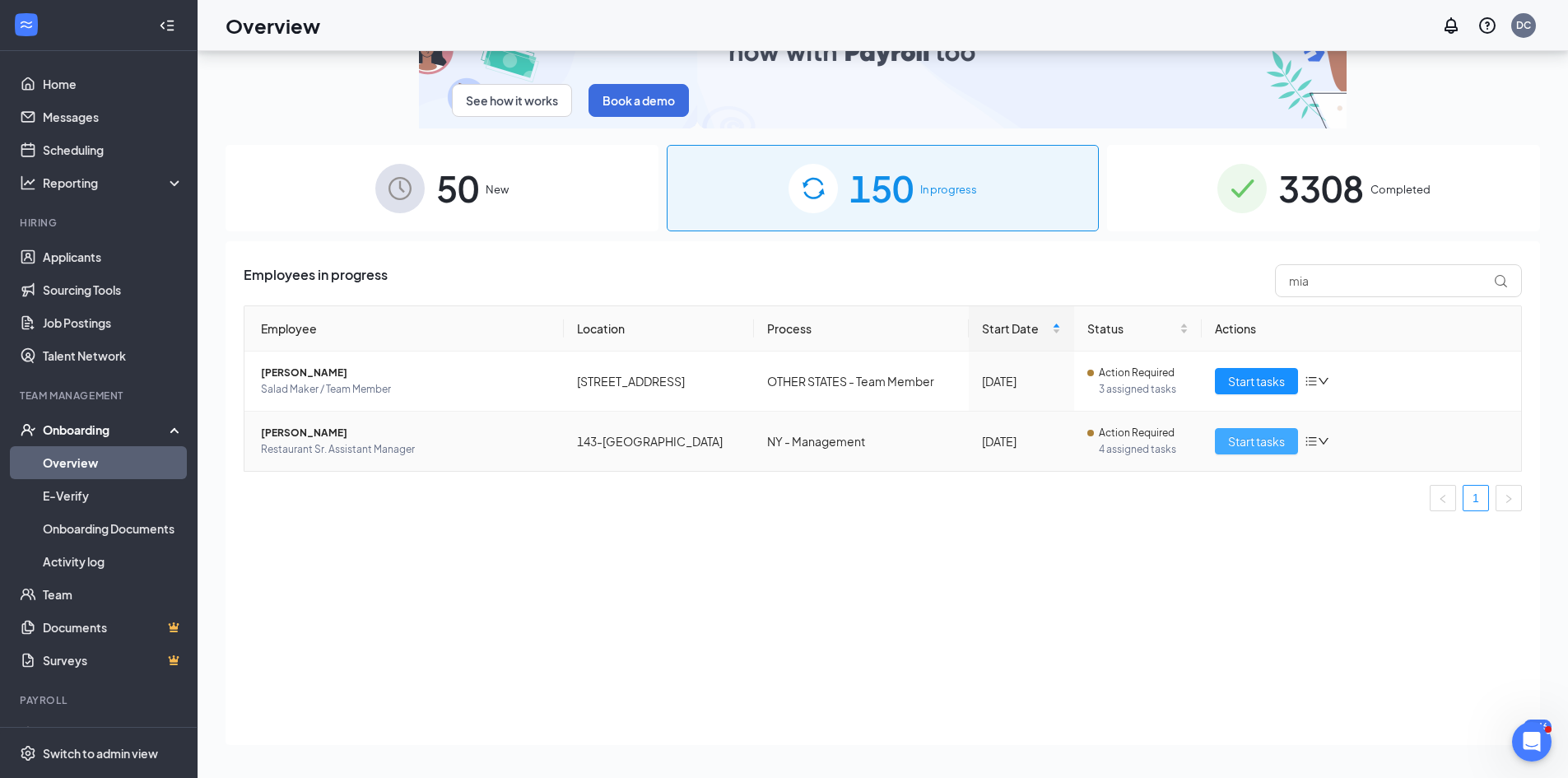
click at [1245, 433] on span "Start tasks" at bounding box center [1256, 441] width 57 height 18
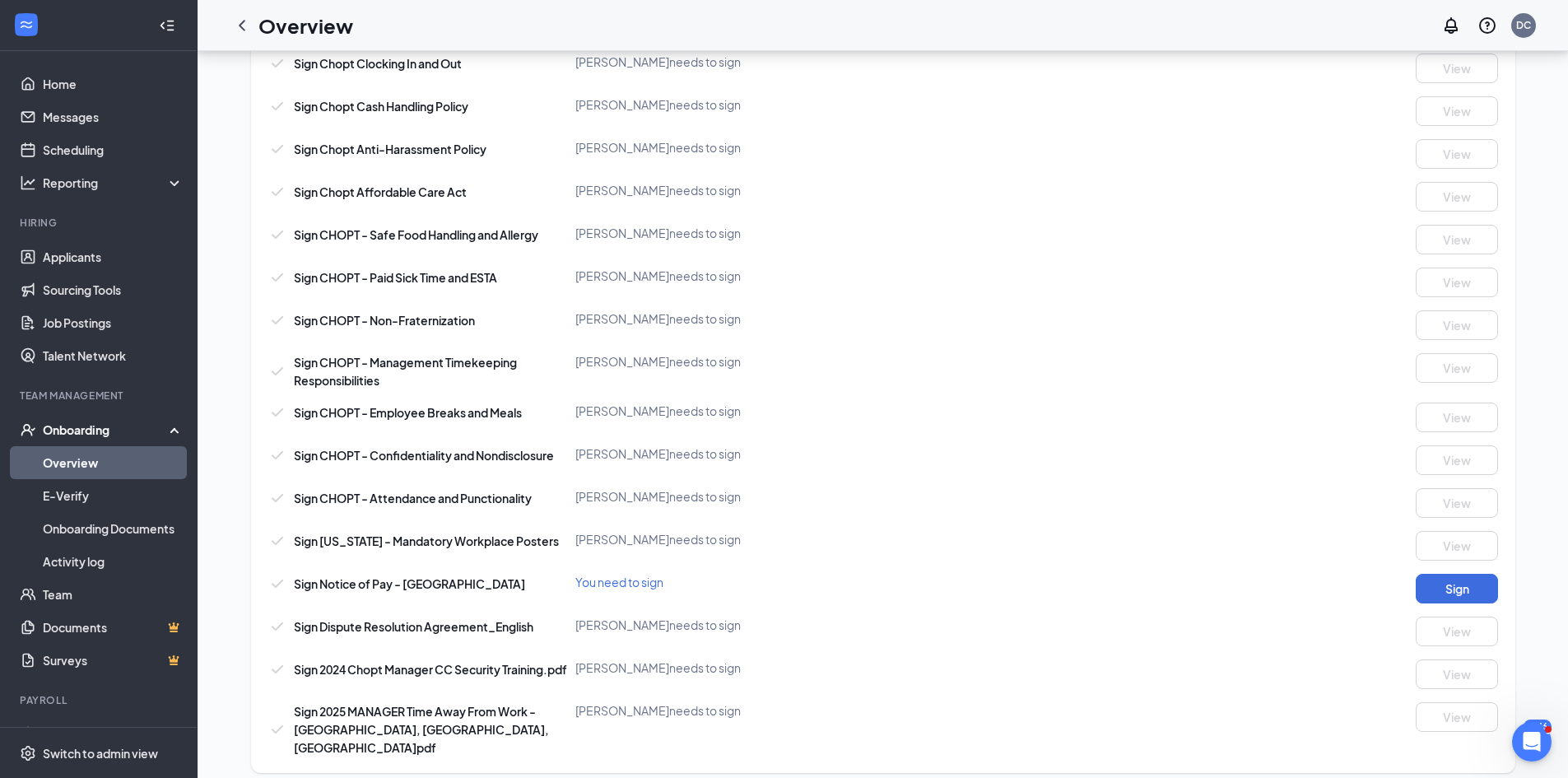
scroll to position [1282, 0]
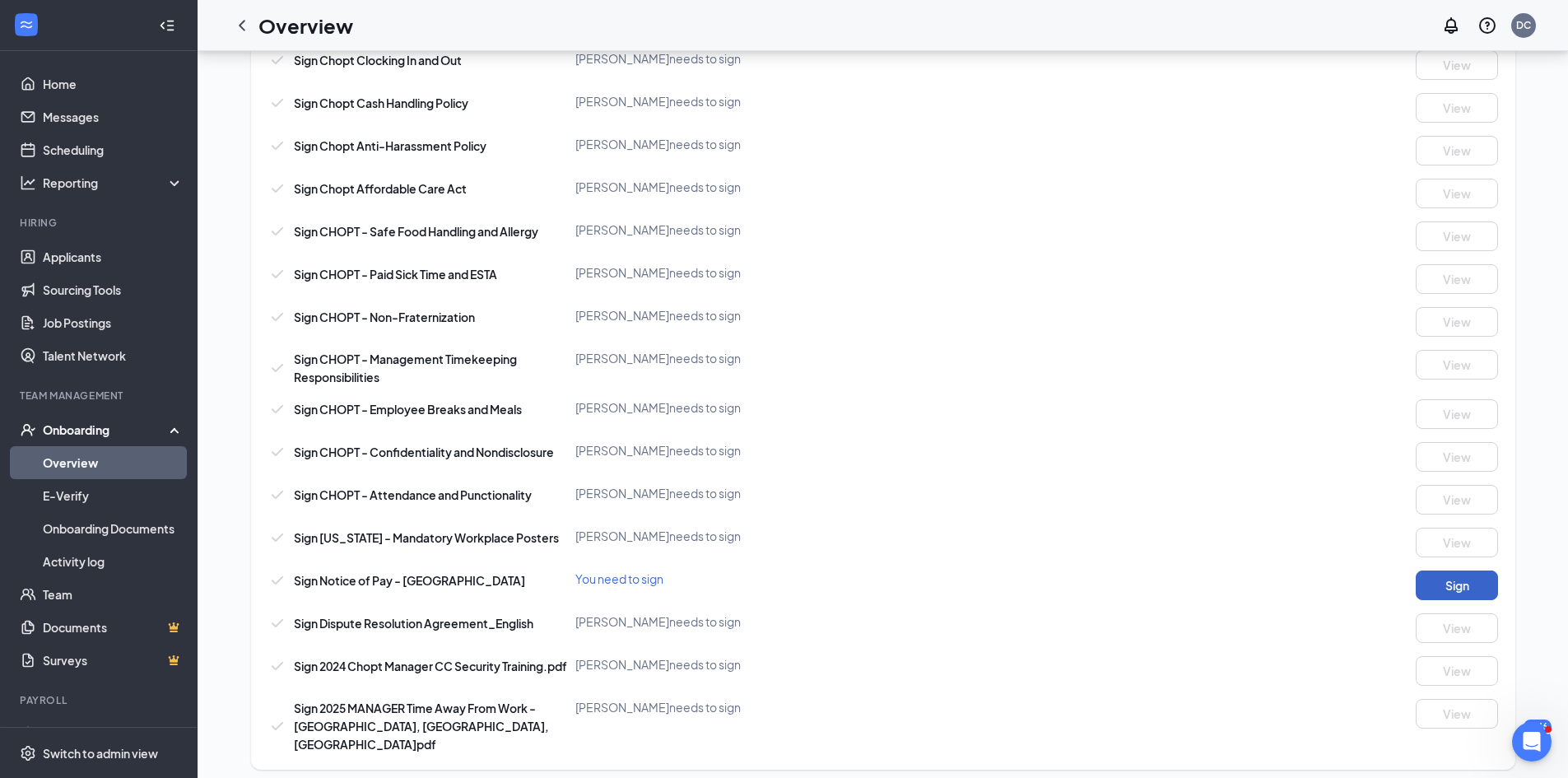
click at [1263, 588] on button "Sign" at bounding box center [1456, 585] width 83 height 30
click at [953, 289] on div "Sign Company Documents Close Sign Chopt Uniform Policy [PERSON_NAME] needs to s…" at bounding box center [784, 389] width 1568 height 778
